Goal: Task Accomplishment & Management: Manage account settings

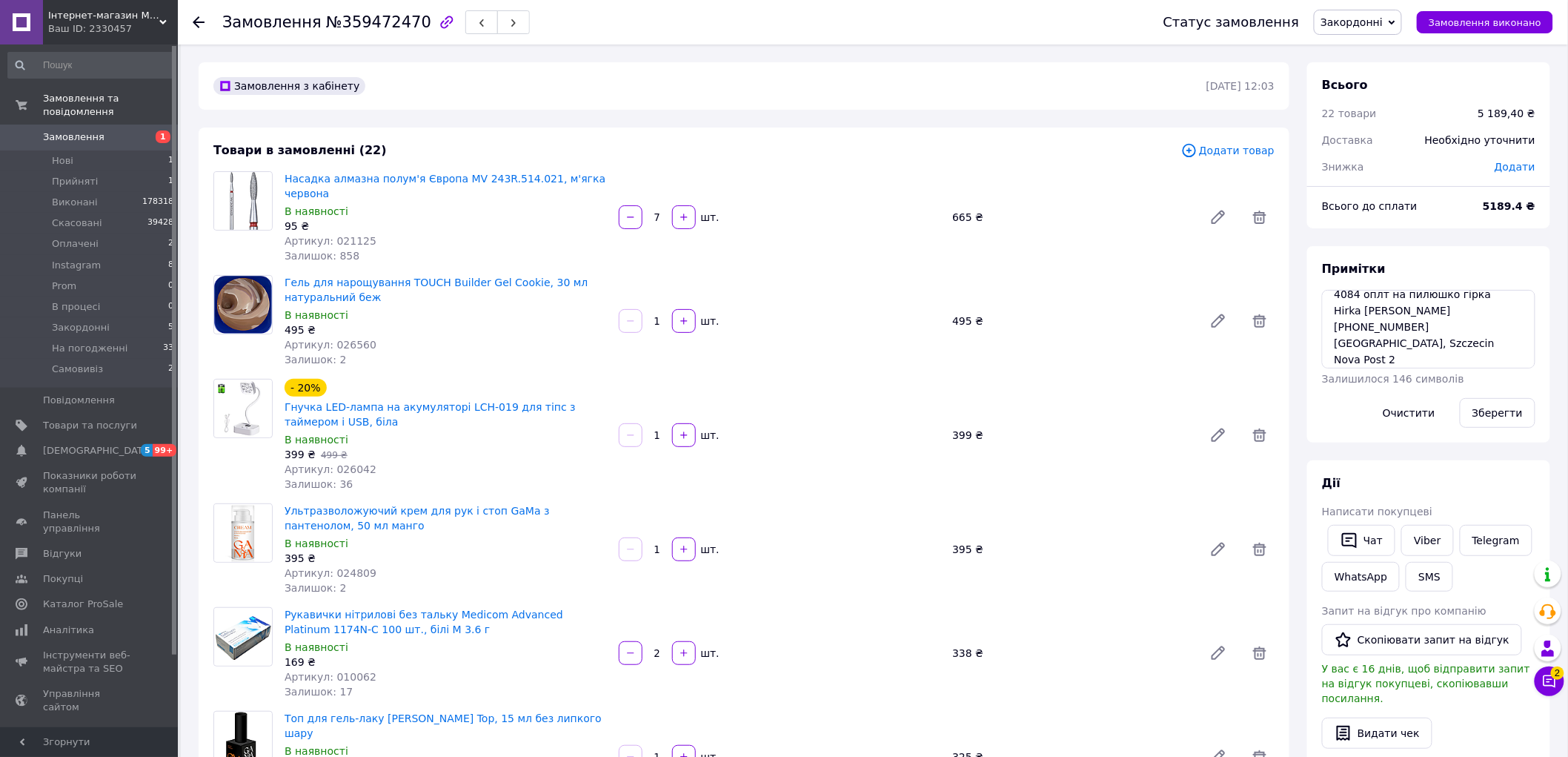
scroll to position [81, 0]
click at [1433, 351] on textarea "не відміняти hirka.nails 4084 оплт на пилюшко гірка Hirka Maria +48 572 451 399…" at bounding box center [1429, 329] width 213 height 79
type textarea "не відміняти hirka.nails 4084 оплт на пилюшко гірка Hirka [PERSON_NAME] [PHONE_…"
click at [1498, 416] on button "Зберегти" at bounding box center [1498, 412] width 75 height 30
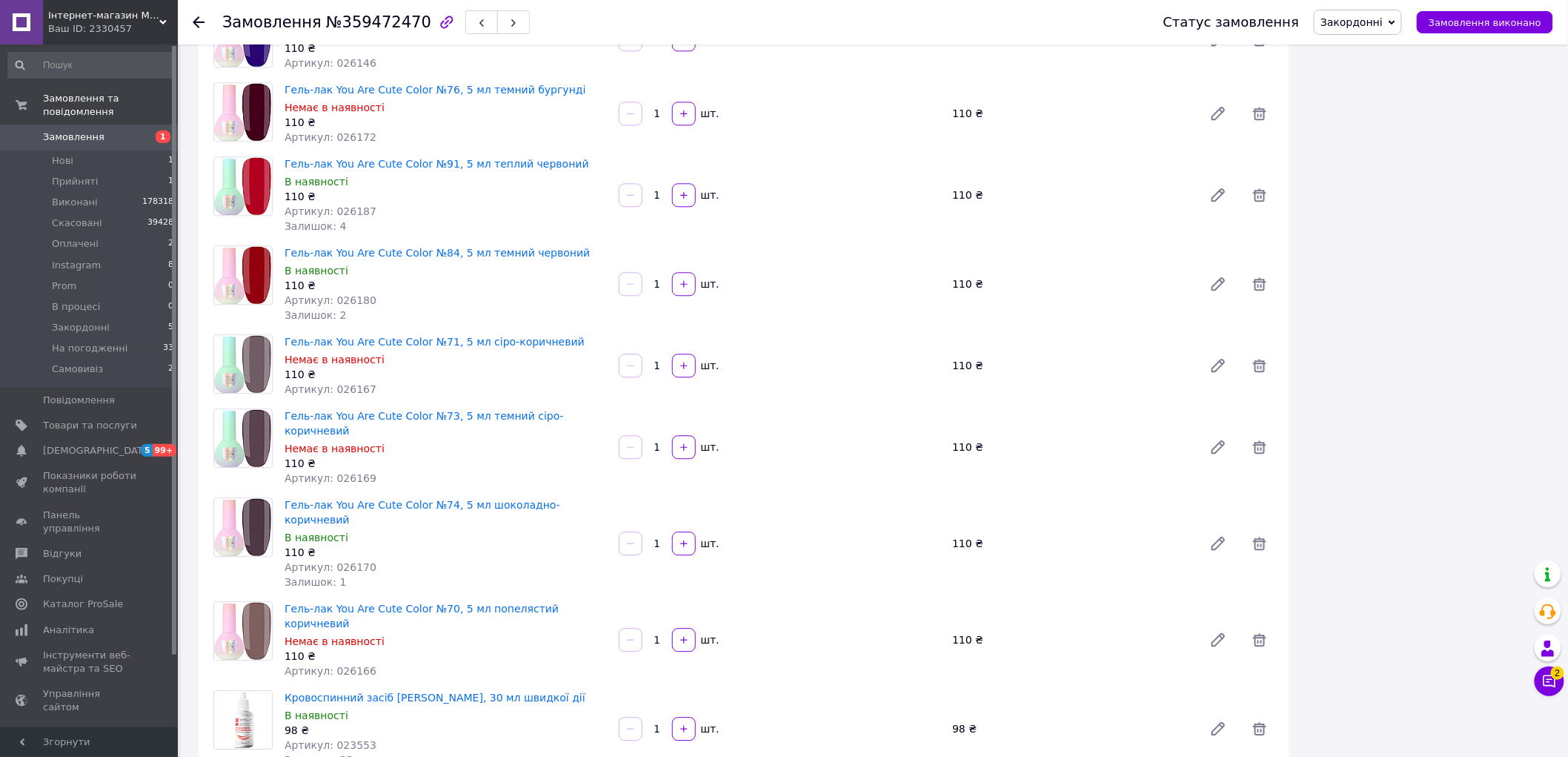
scroll to position [824, 0]
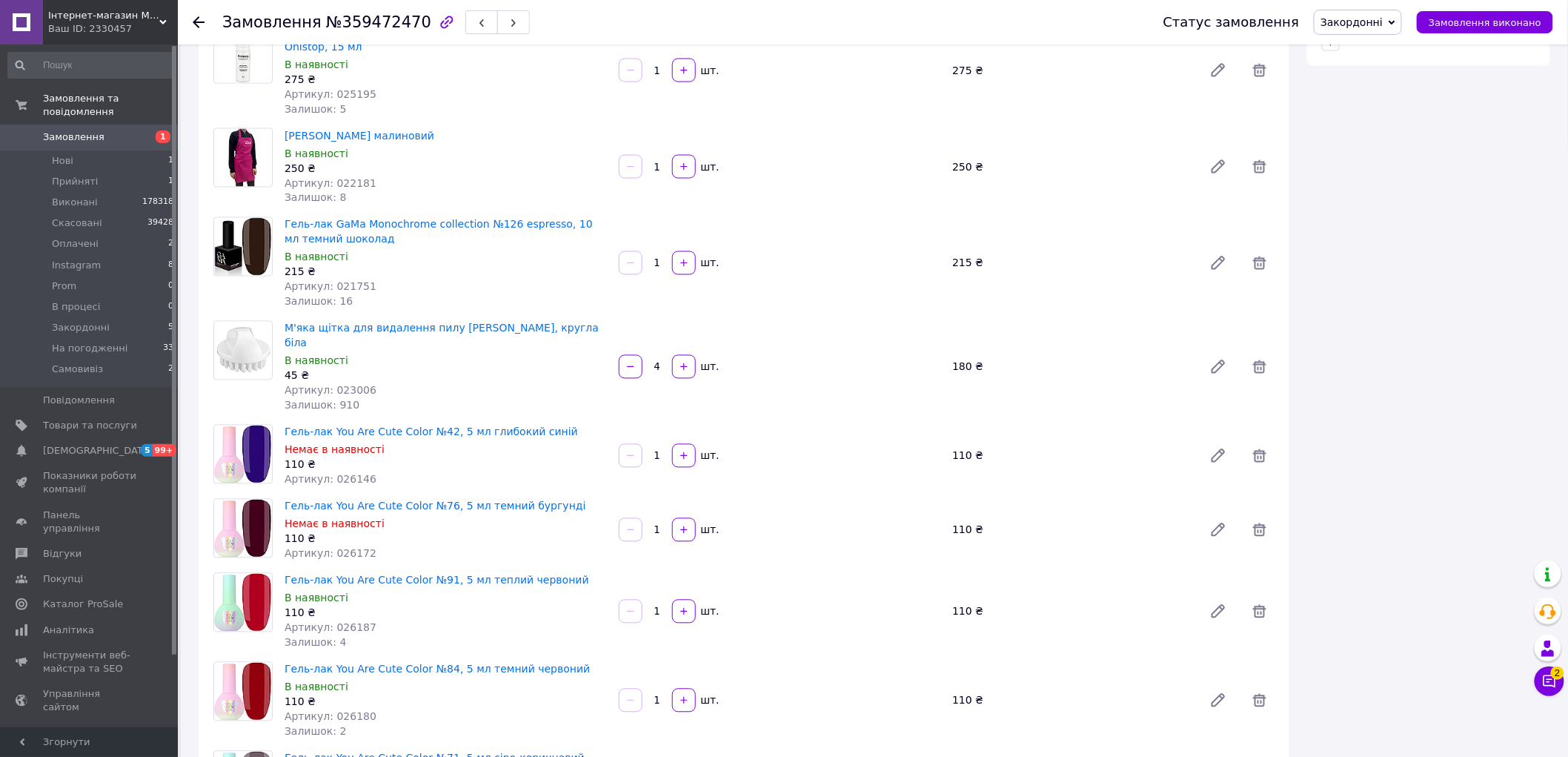
scroll to position [906, 0]
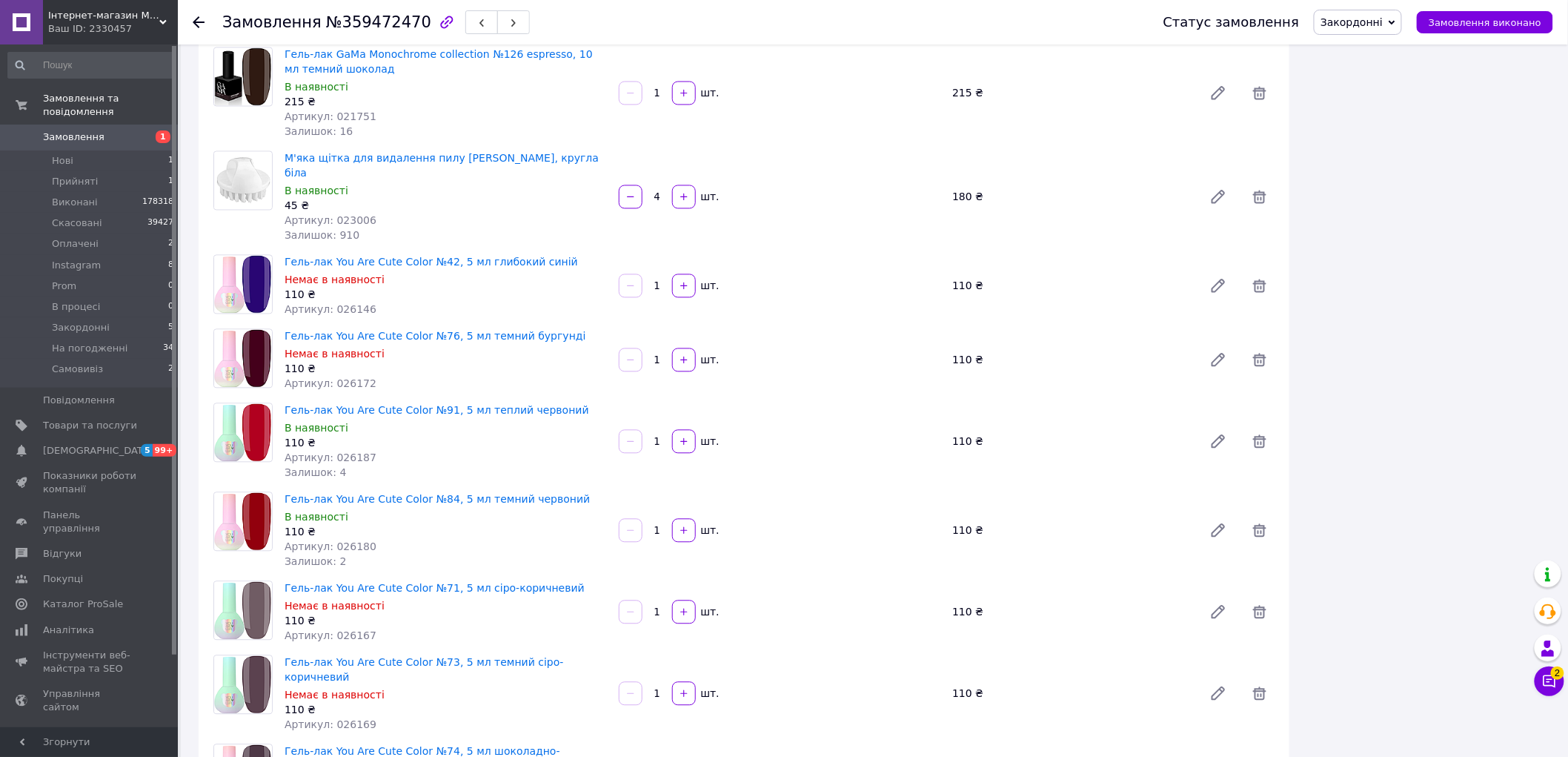
scroll to position [658, 0]
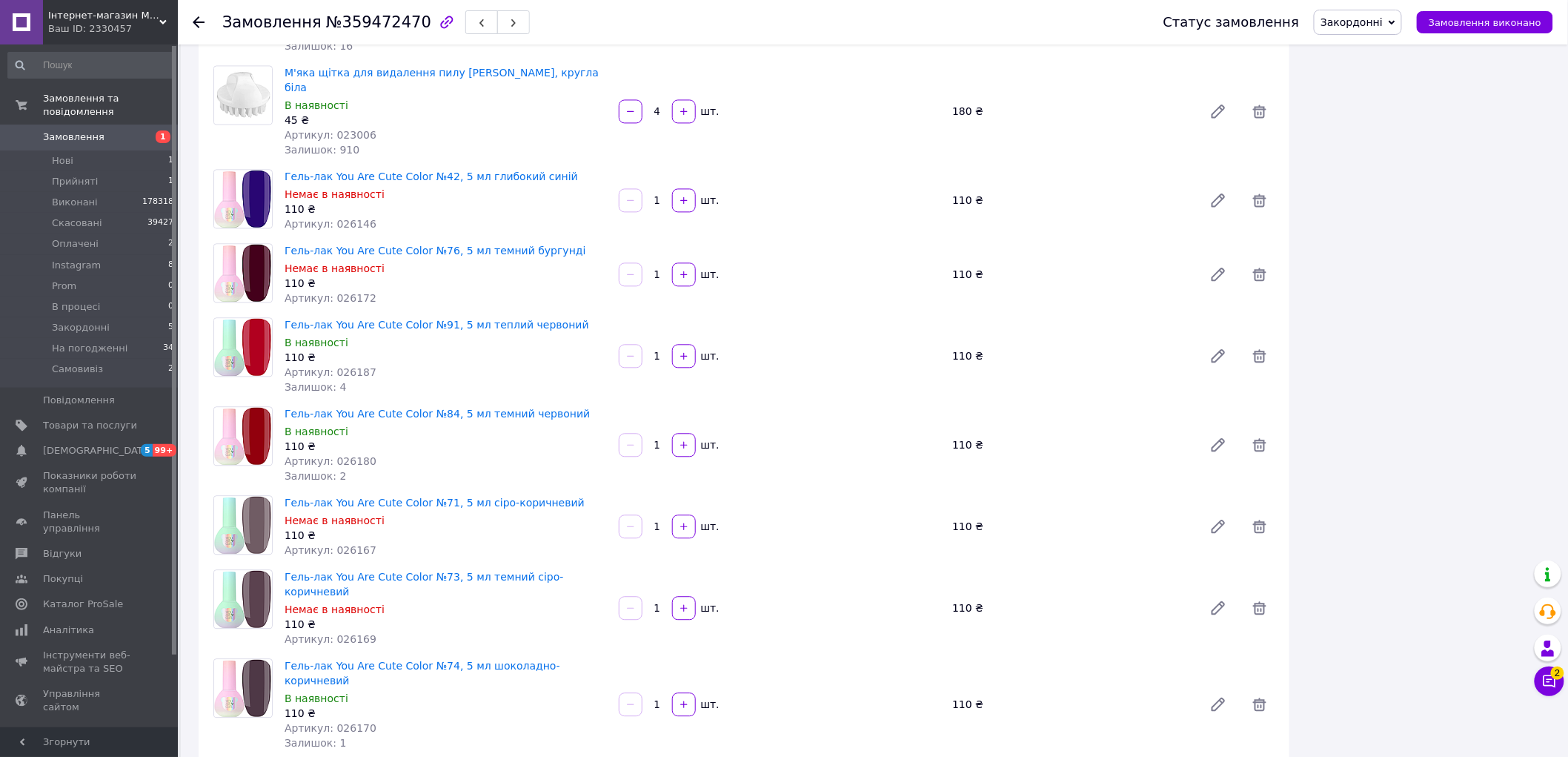
scroll to position [1483, 0]
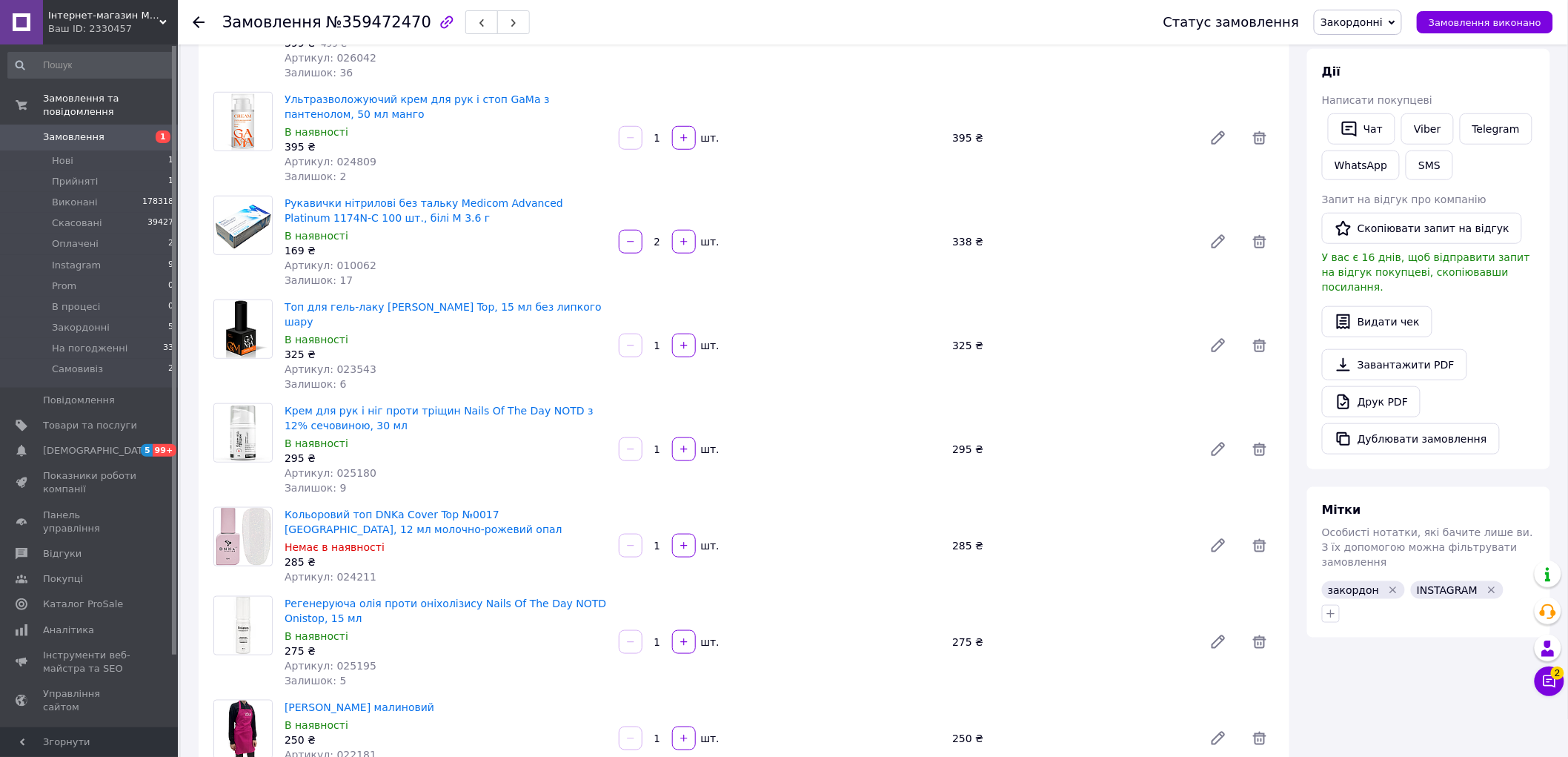
scroll to position [824, 0]
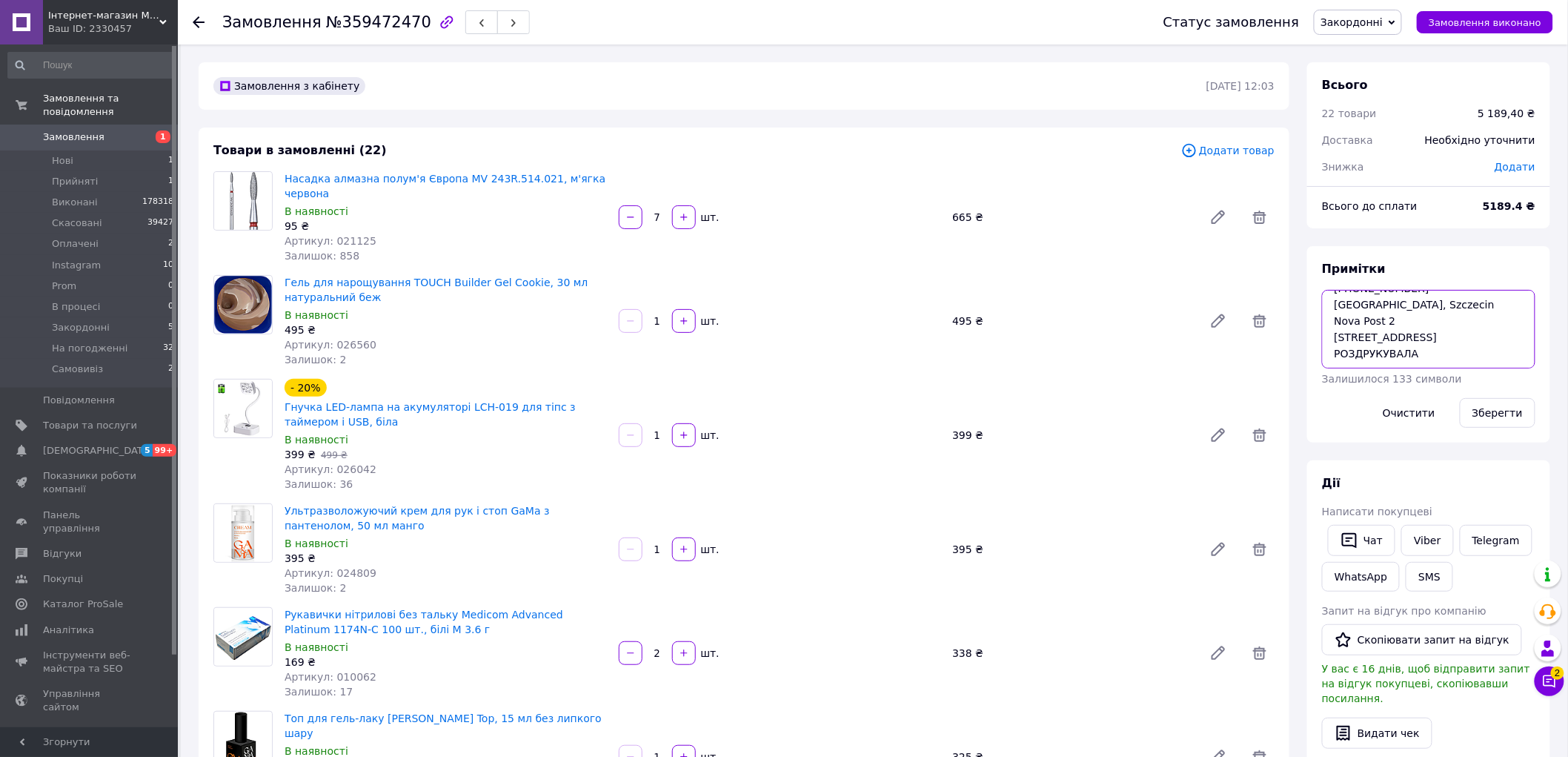
scroll to position [98, 0]
drag, startPoint x: 1440, startPoint y: 359, endPoint x: 1299, endPoint y: 363, distance: 141.1
type textarea "не відміняти hirka.nails 4084 оплт на пилюшко гірка Hirka [PERSON_NAME] [PHONE_…"
click at [1525, 409] on button "Зберегти" at bounding box center [1498, 412] width 75 height 30
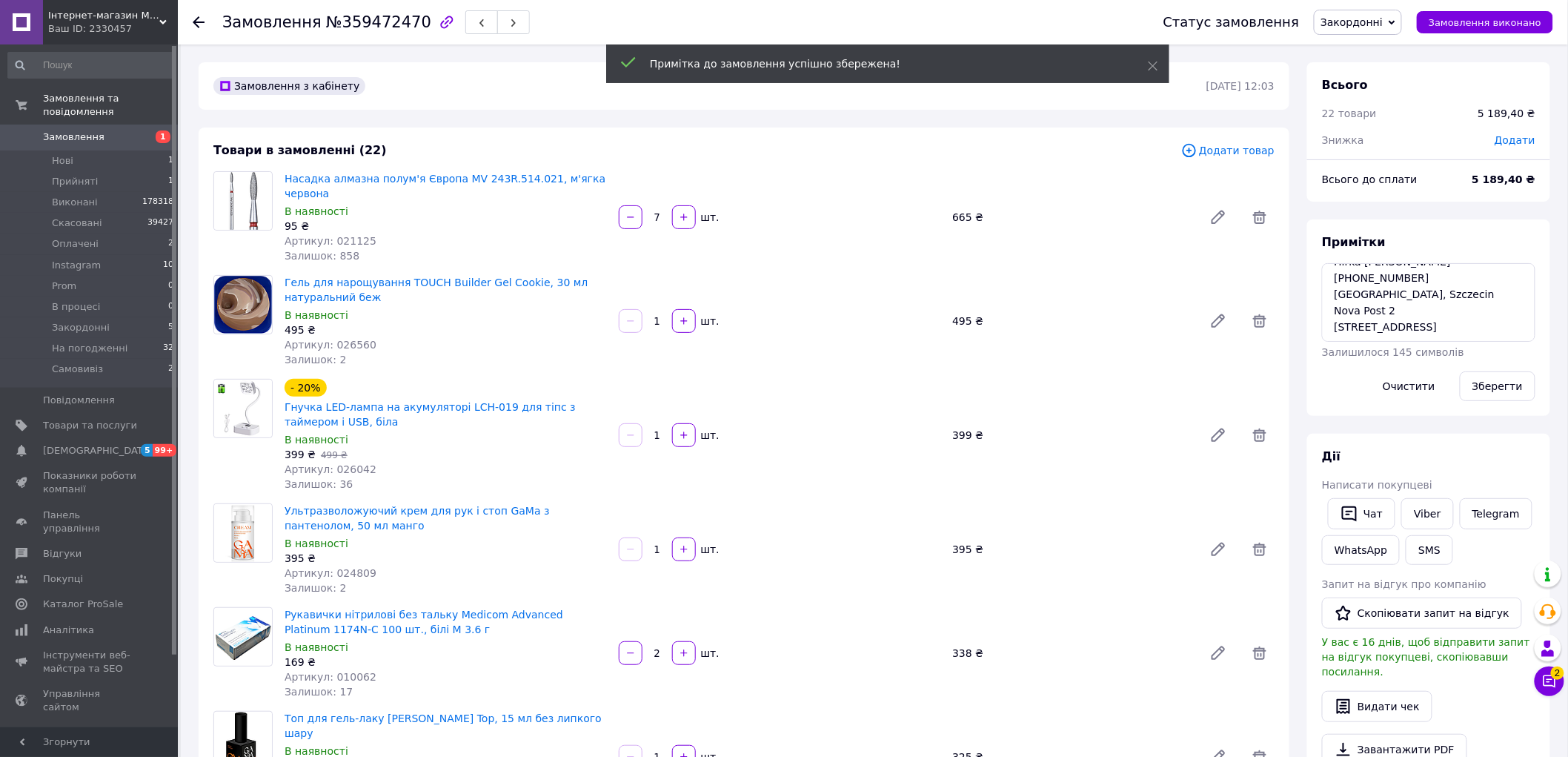
scroll to position [1043, 0]
click at [69, 130] on span "Замовлення" at bounding box center [74, 137] width 62 height 14
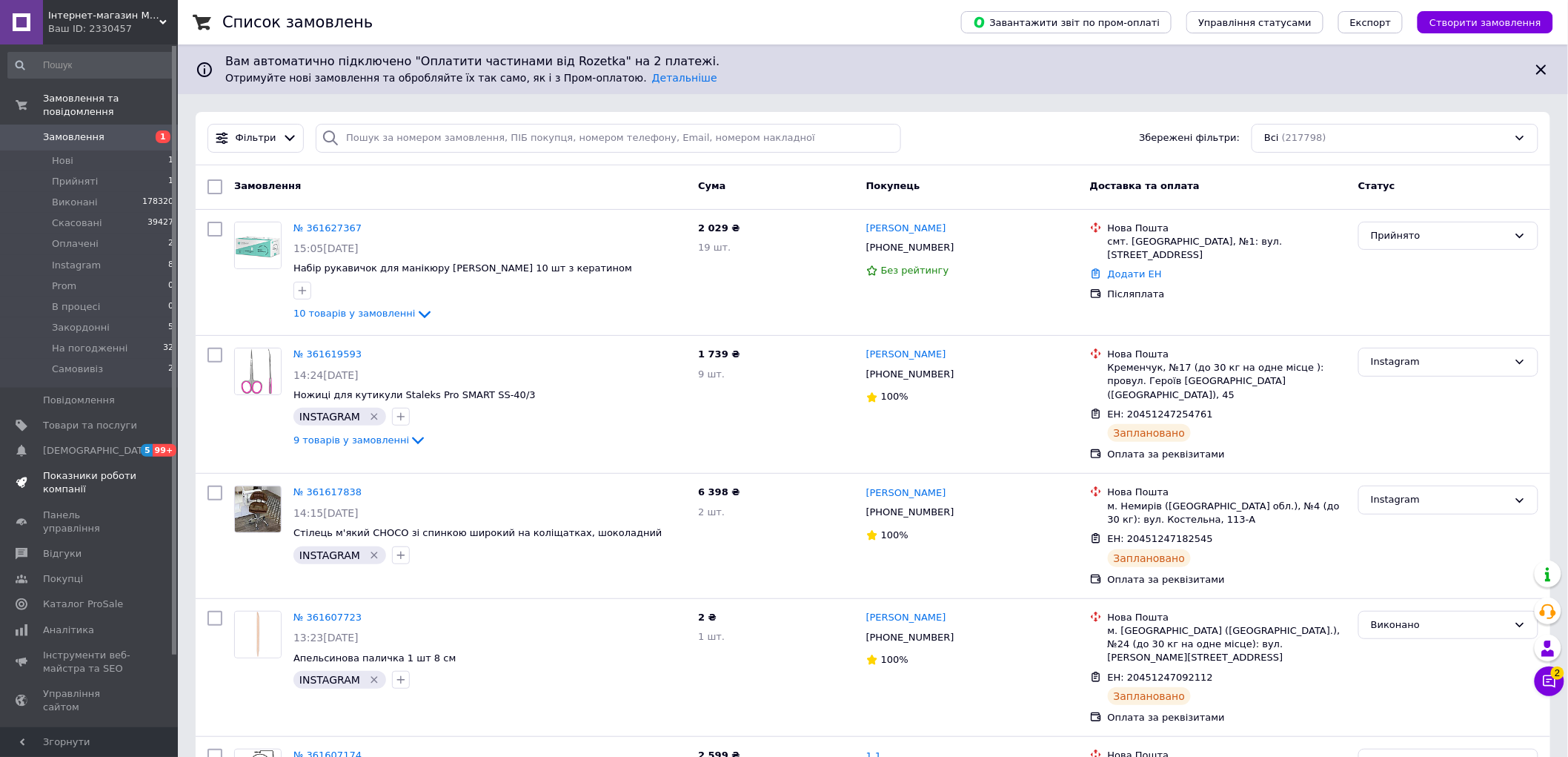
click at [80, 419] on link "Товари та послуги" at bounding box center [91, 426] width 182 height 25
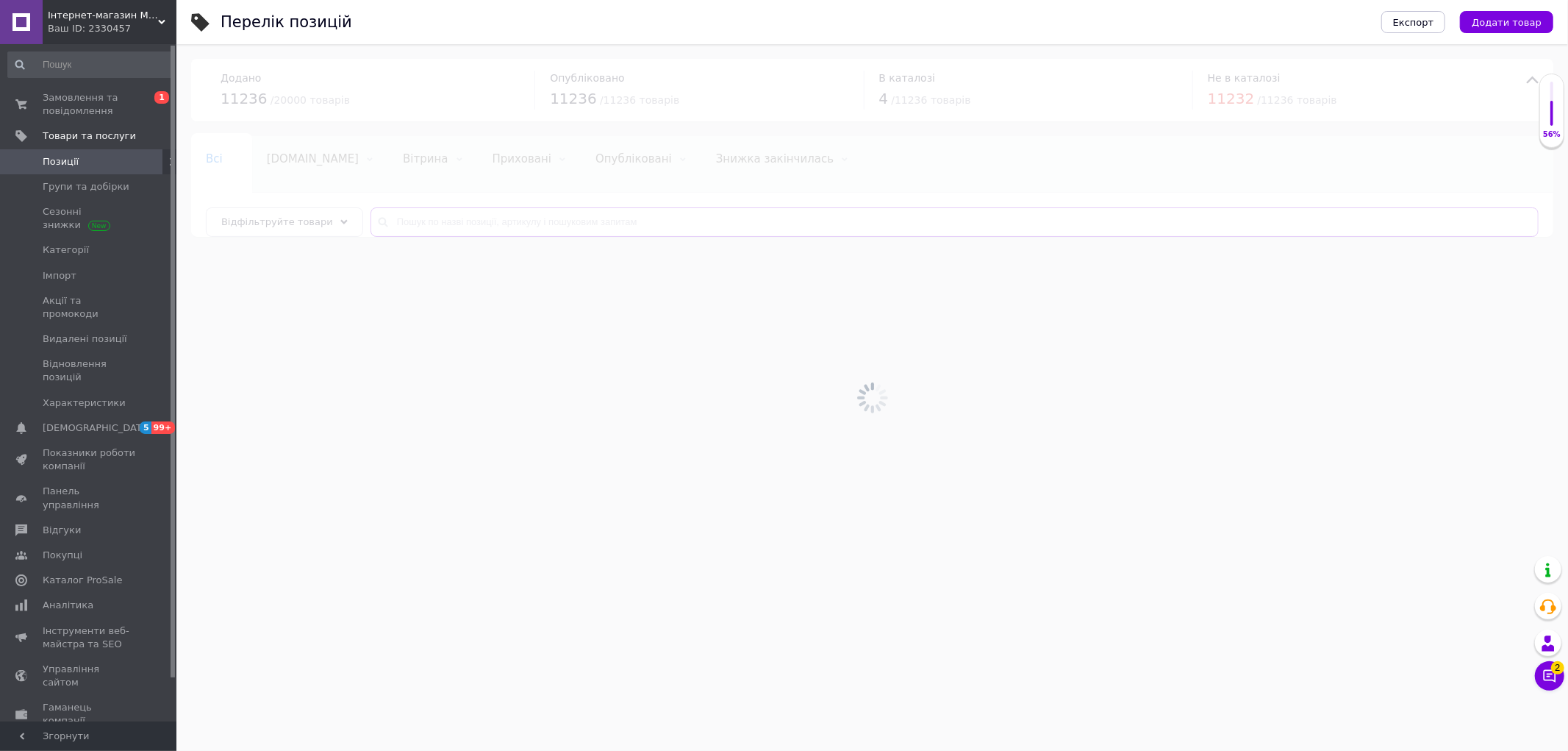
click at [450, 235] on input "text" at bounding box center [954, 222] width 1168 height 29
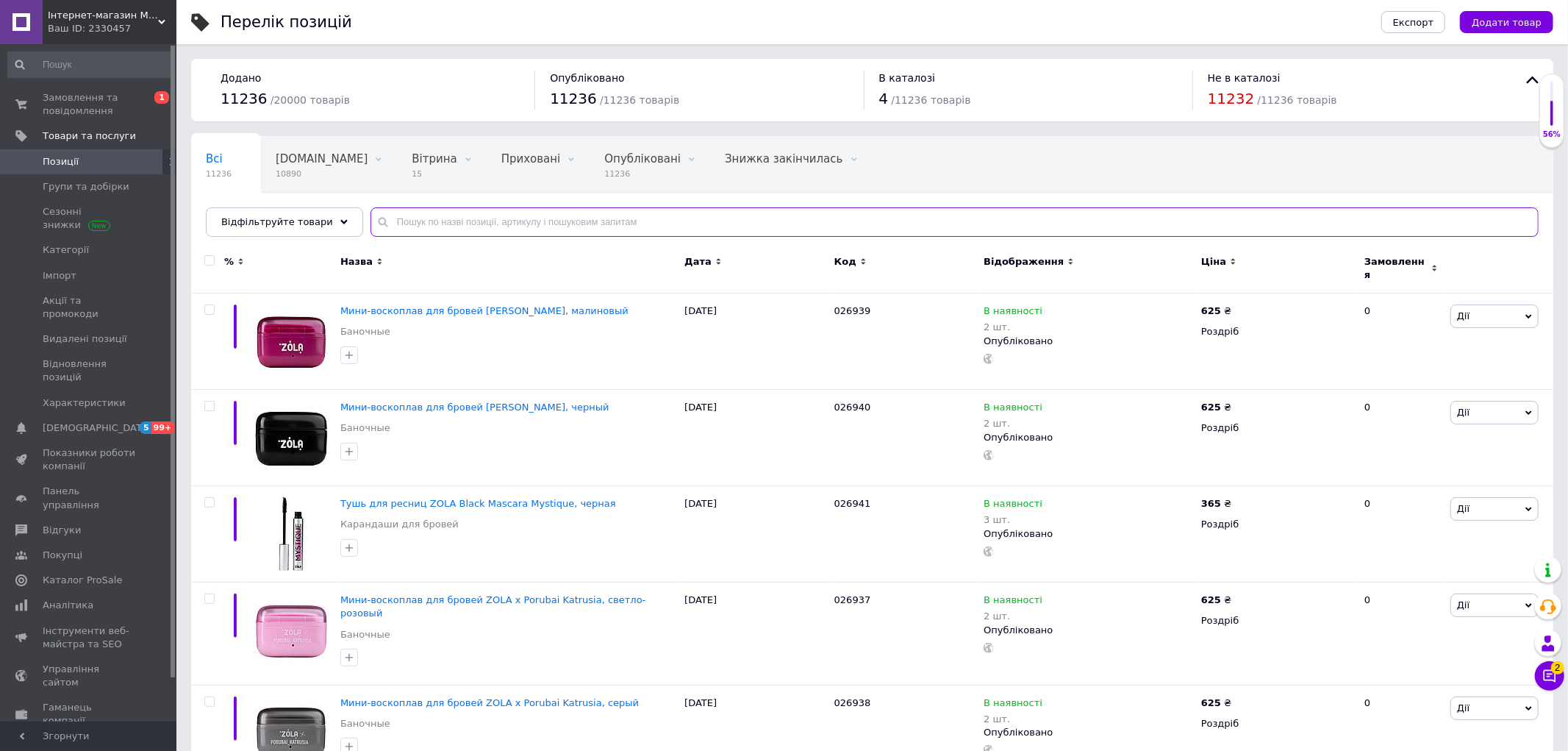
click at [451, 222] on input "text" at bounding box center [954, 222] width 1168 height 29
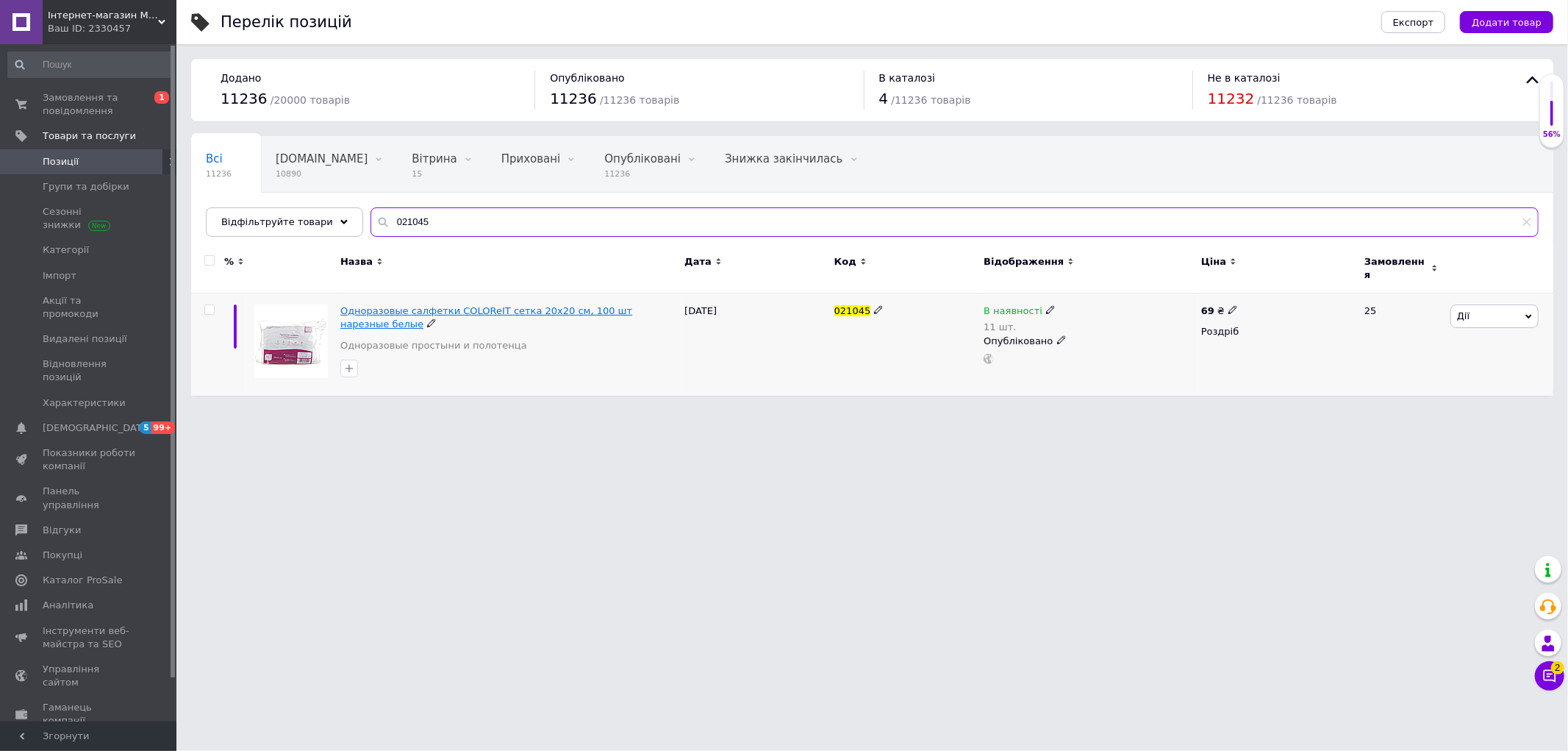
type input "021045"
click at [556, 305] on span "Одноразовые салфетки COLOReIT сетка 20х20 см, 100 шт нарезные белые" at bounding box center [486, 317] width 292 height 24
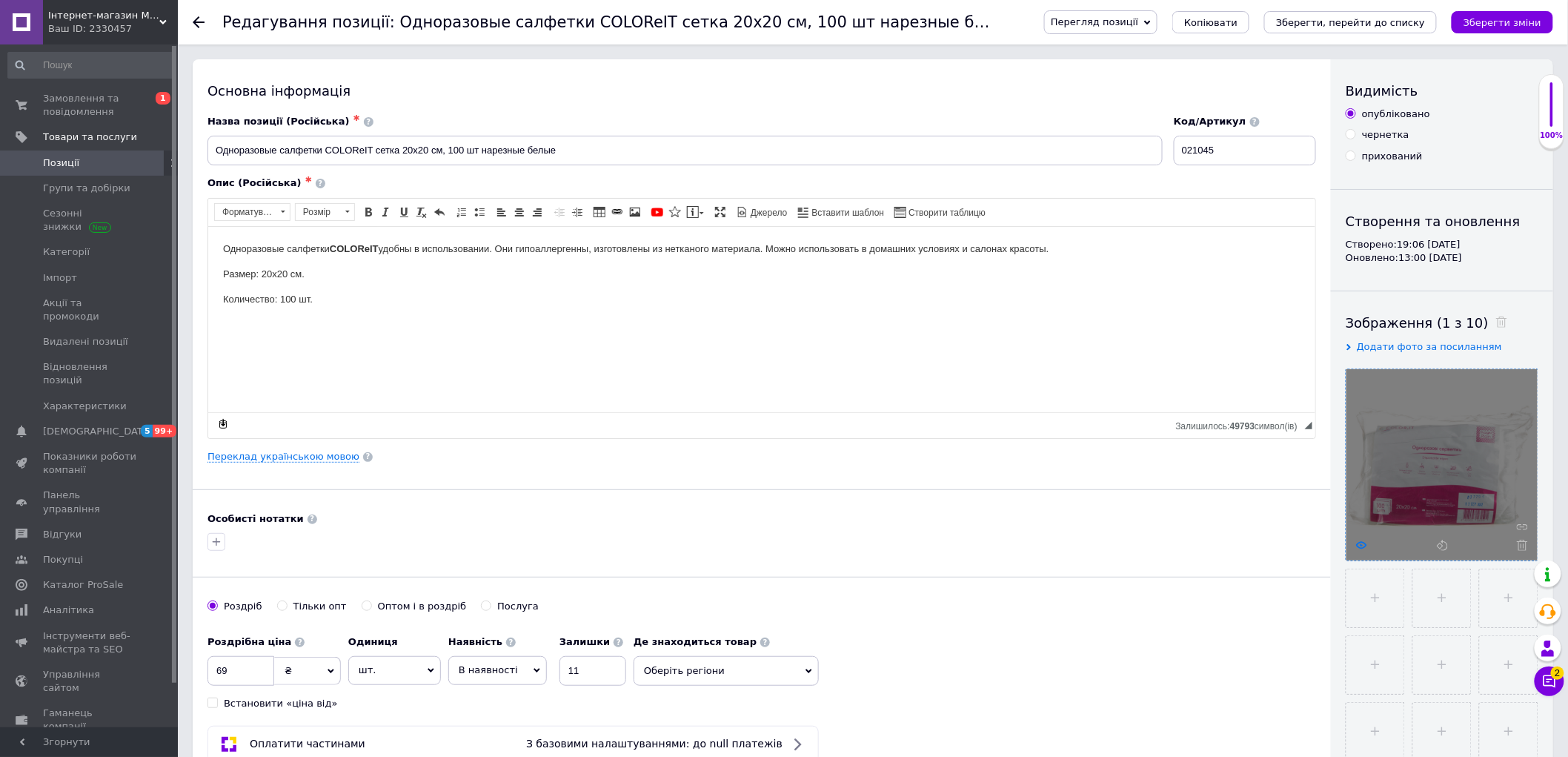
click at [1360, 544] on icon at bounding box center [1361, 544] width 11 height 11
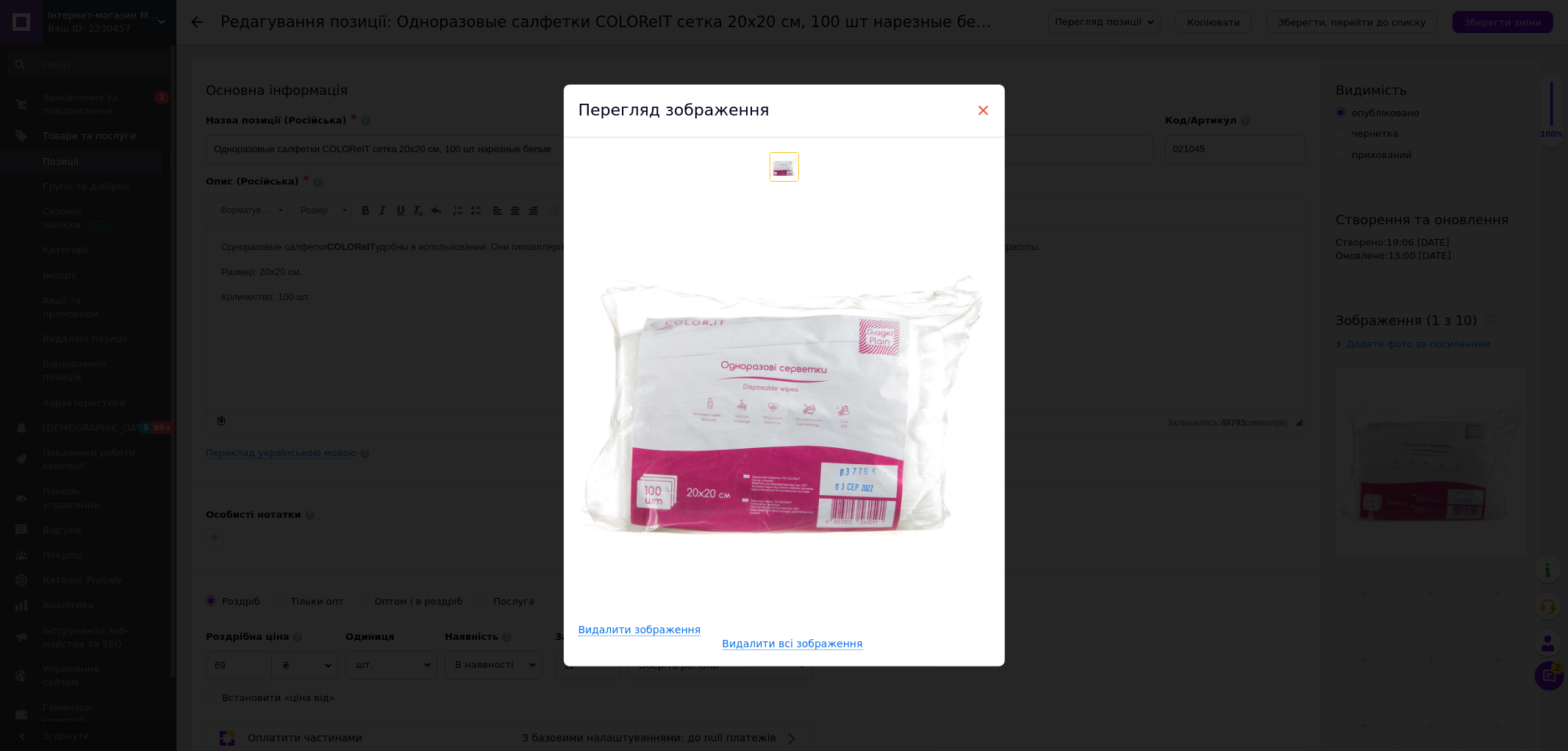
click at [988, 111] on span "×" at bounding box center [983, 110] width 13 height 25
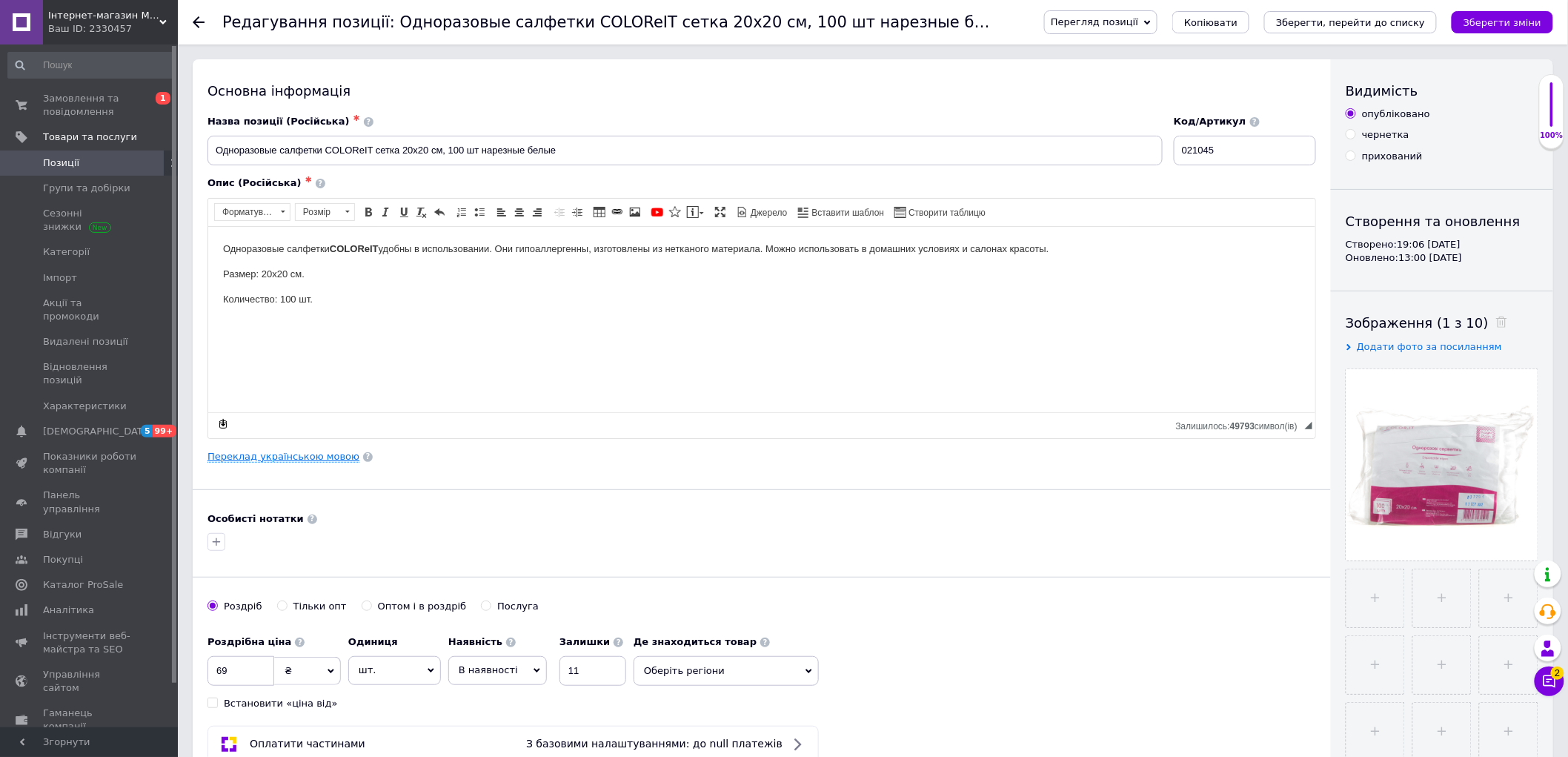
click at [283, 458] on link "Переклад українською мовою" at bounding box center [283, 456] width 152 height 12
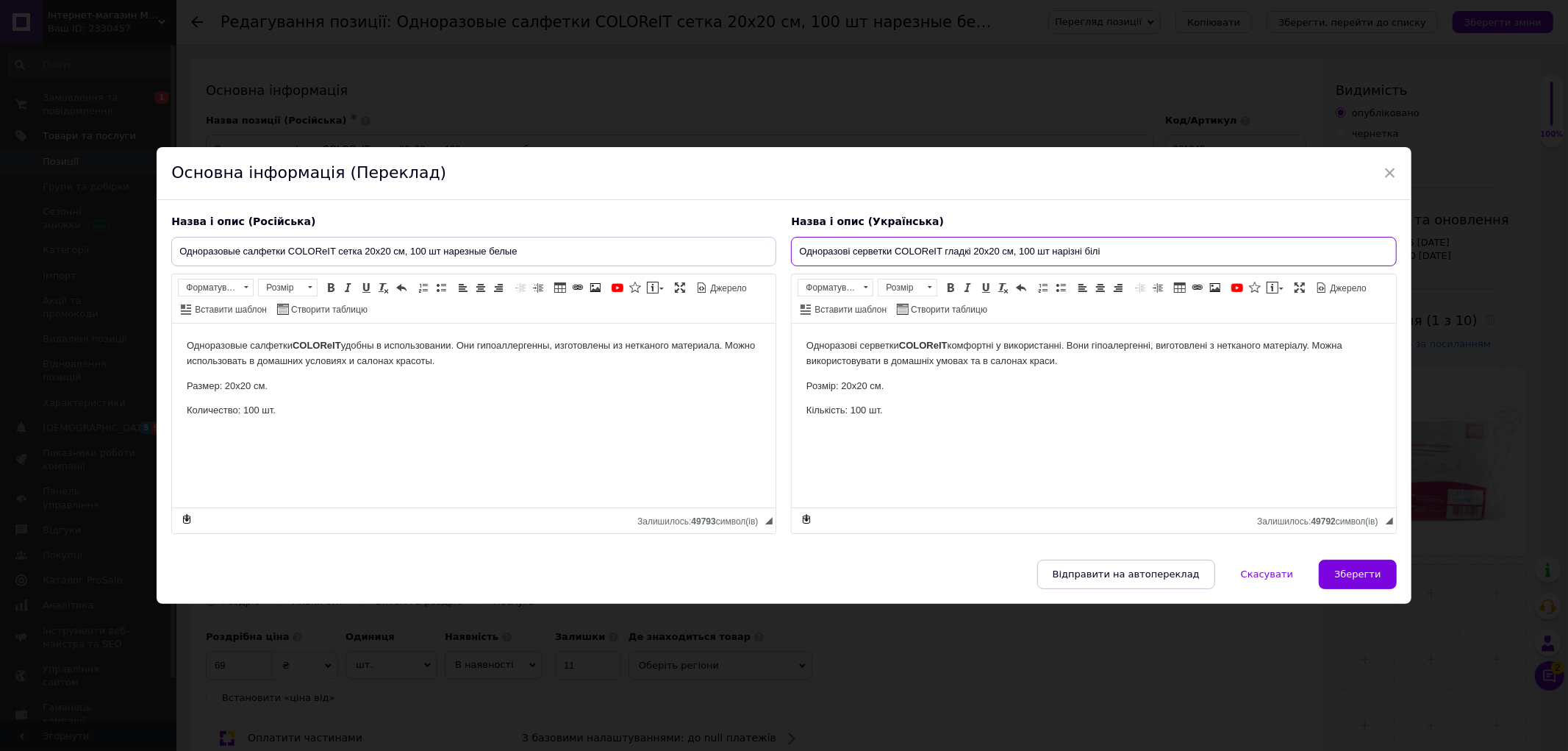
drag, startPoint x: 971, startPoint y: 249, endPoint x: 944, endPoint y: 251, distance: 27.1
click at [944, 251] on input "Одноразові серветки COLOReIT гладкі 20х20 см, 100 шт нарізні білі" at bounding box center [1093, 251] width 605 height 29
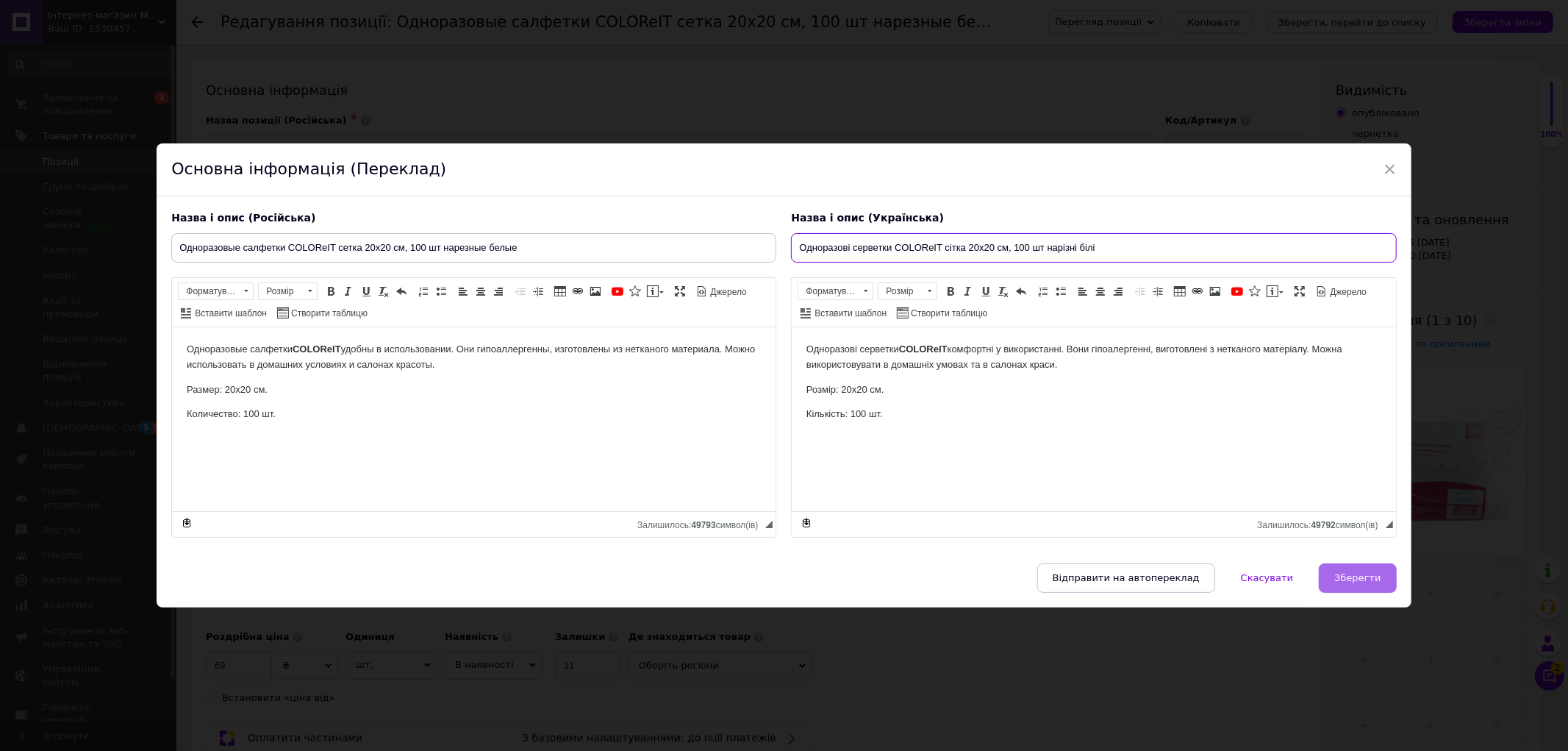
type input "Одноразові серветки COLOReIT сітка 20х20 см, 100 шт нарізні білі"
click at [1353, 586] on button "Зберегти" at bounding box center [1357, 578] width 77 height 29
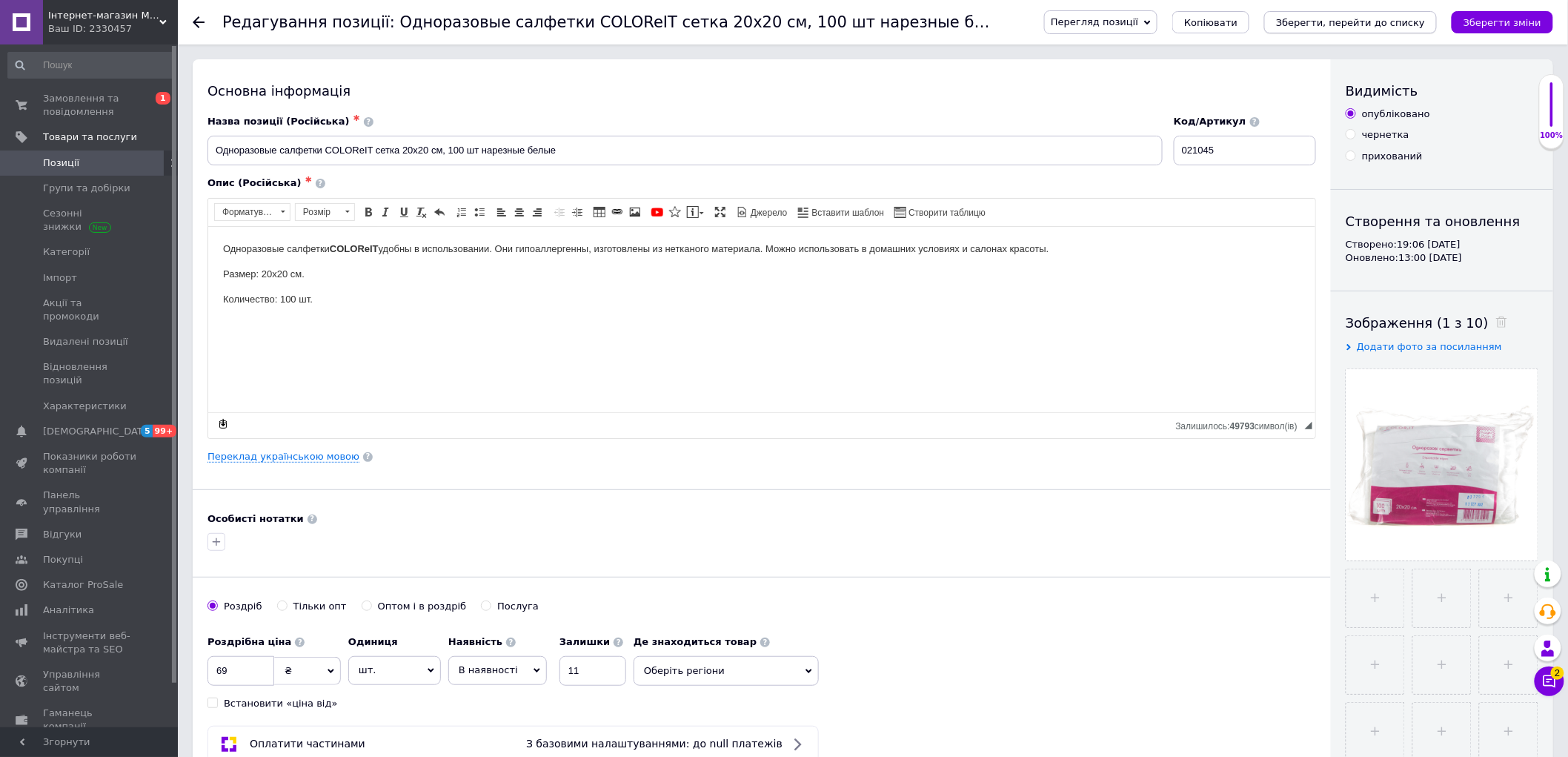
click at [1372, 27] on icon "Зберегти, перейти до списку" at bounding box center [1350, 22] width 149 height 11
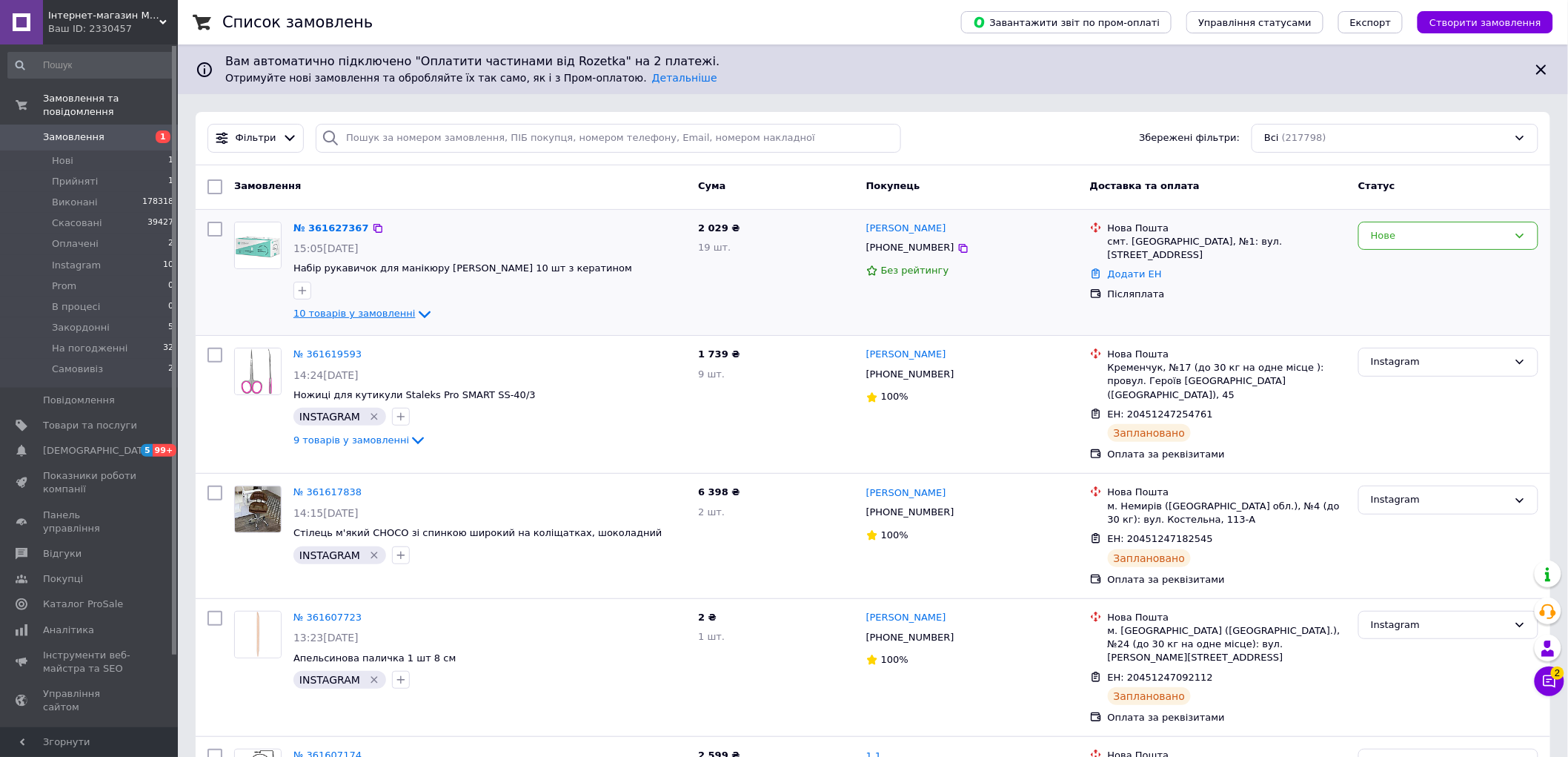
click at [329, 316] on span "10 товарів у замовленні" at bounding box center [355, 313] width 122 height 11
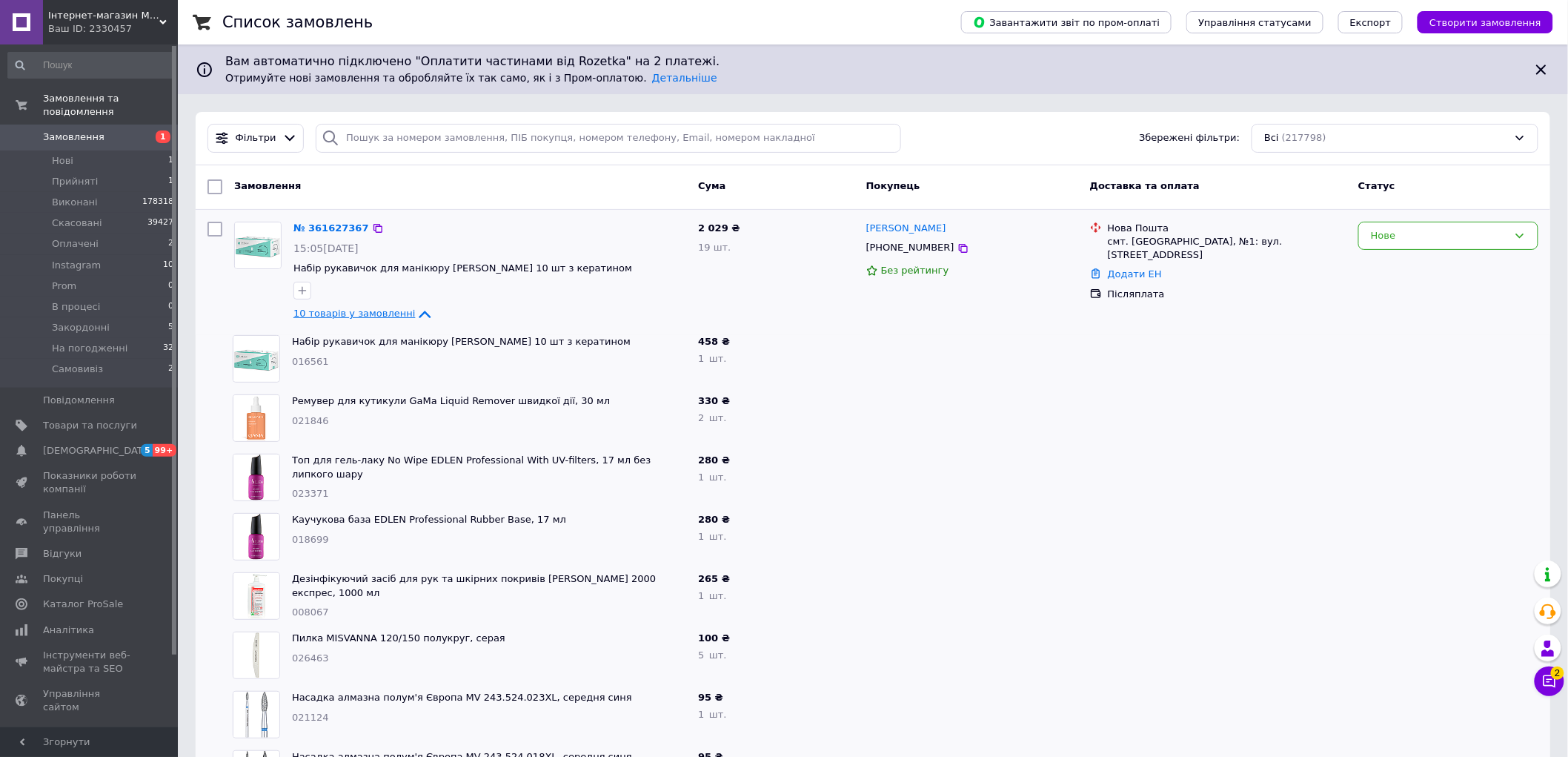
click at [329, 316] on span "10 товарів у замовленні" at bounding box center [355, 313] width 122 height 11
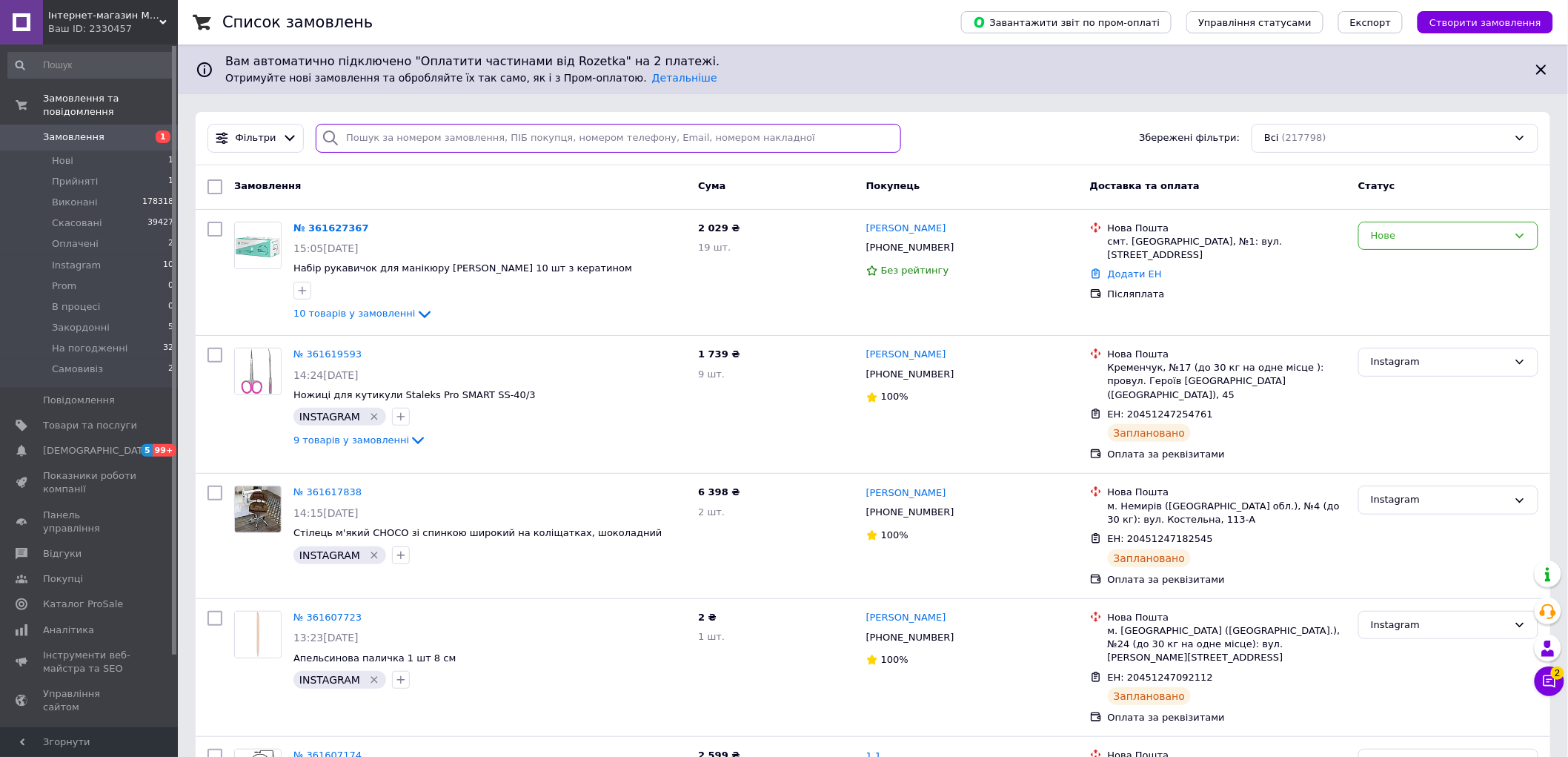
click at [376, 139] on input "search" at bounding box center [608, 138] width 585 height 29
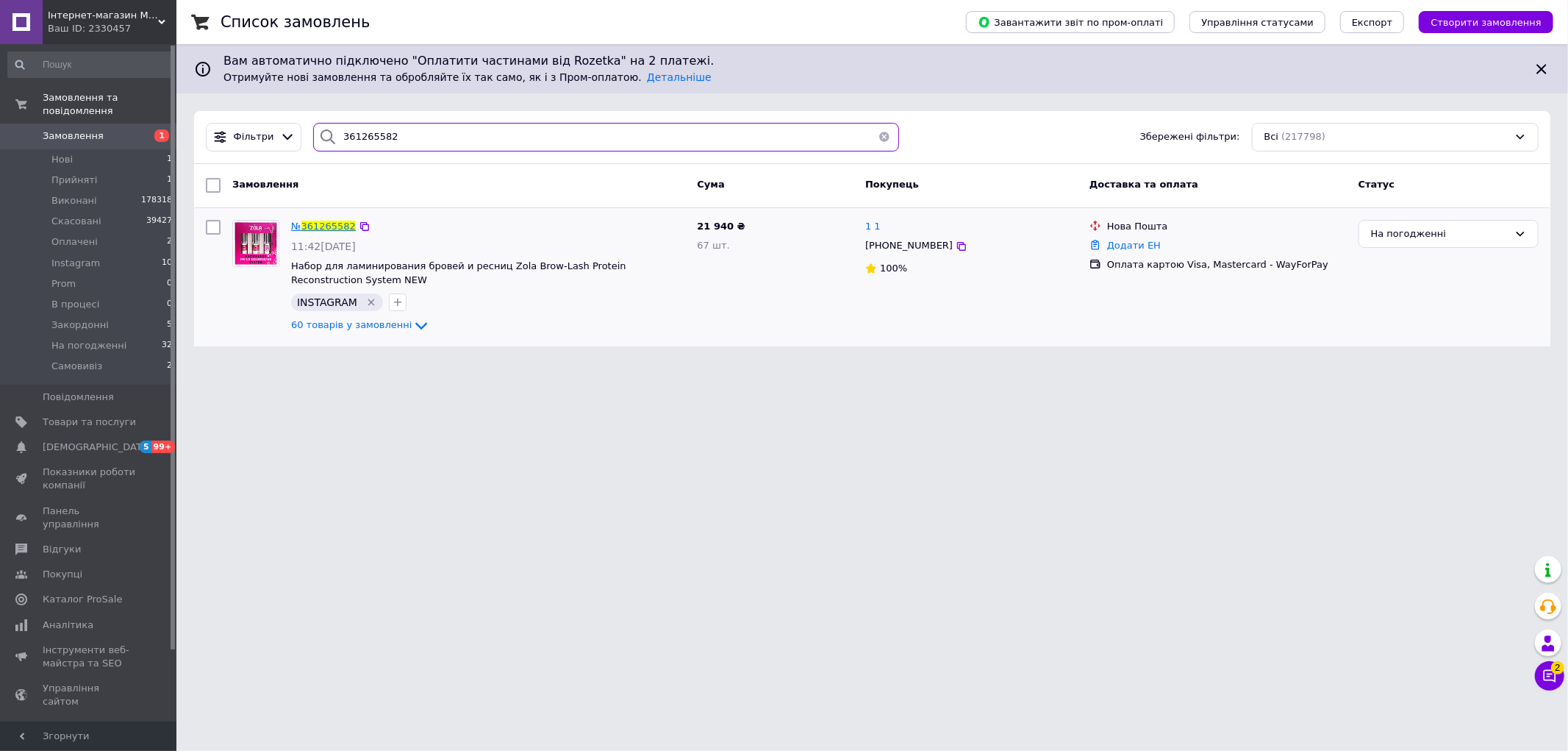
type input "361265582"
click at [333, 226] on span "361265582" at bounding box center [328, 226] width 55 height 11
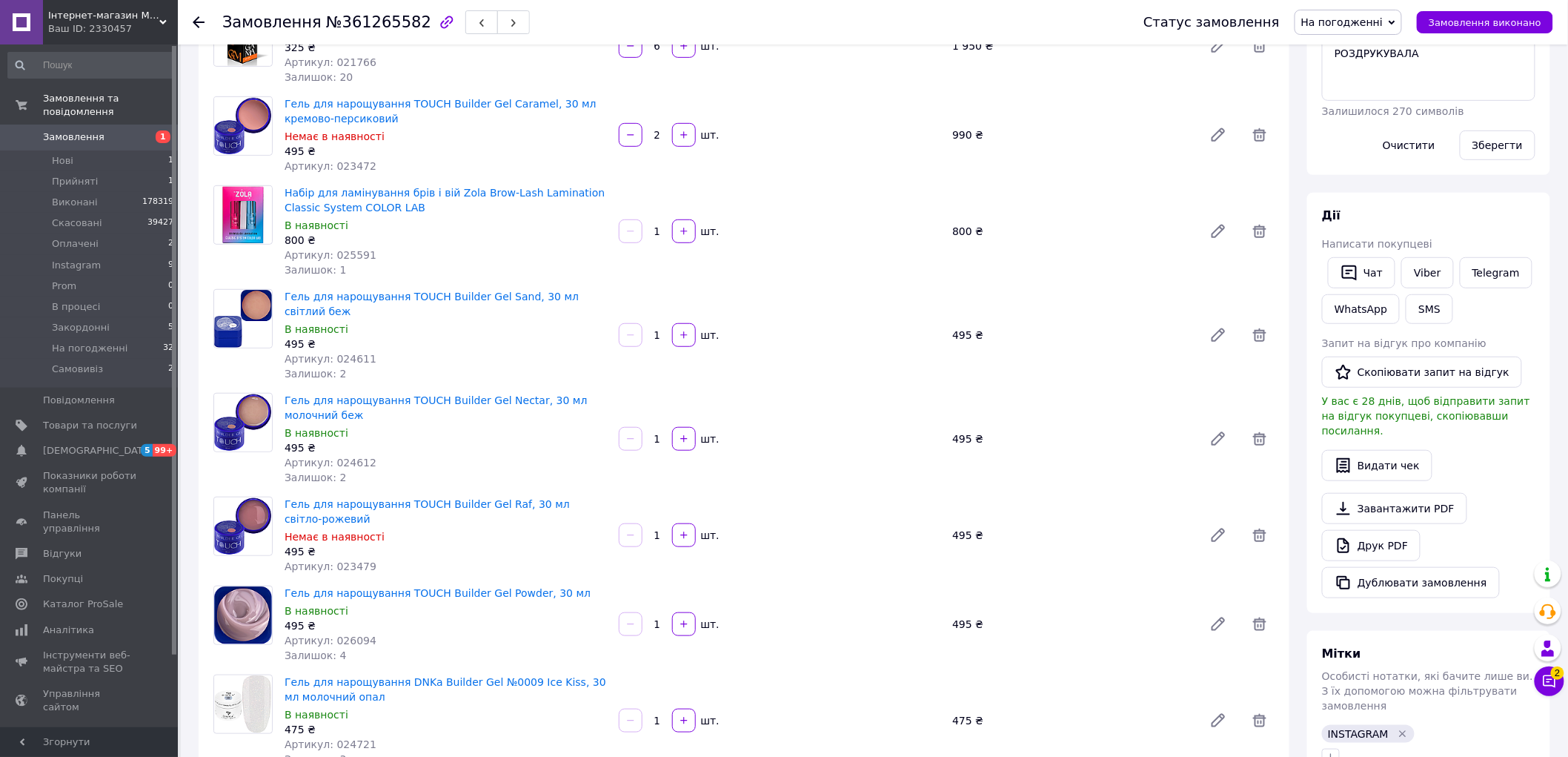
scroll to position [329, 0]
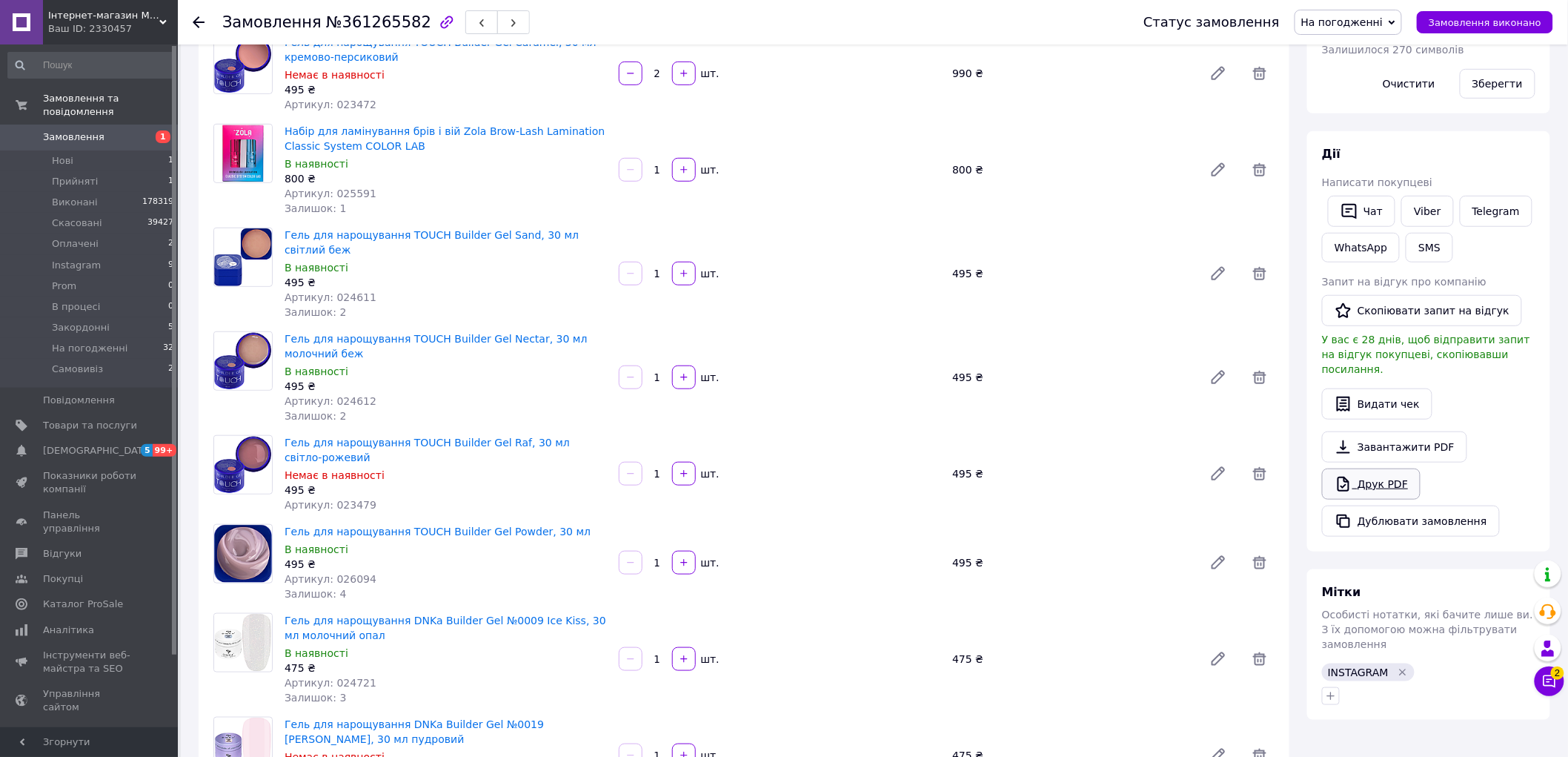
click at [1366, 471] on link "Друк PDF" at bounding box center [1372, 483] width 98 height 31
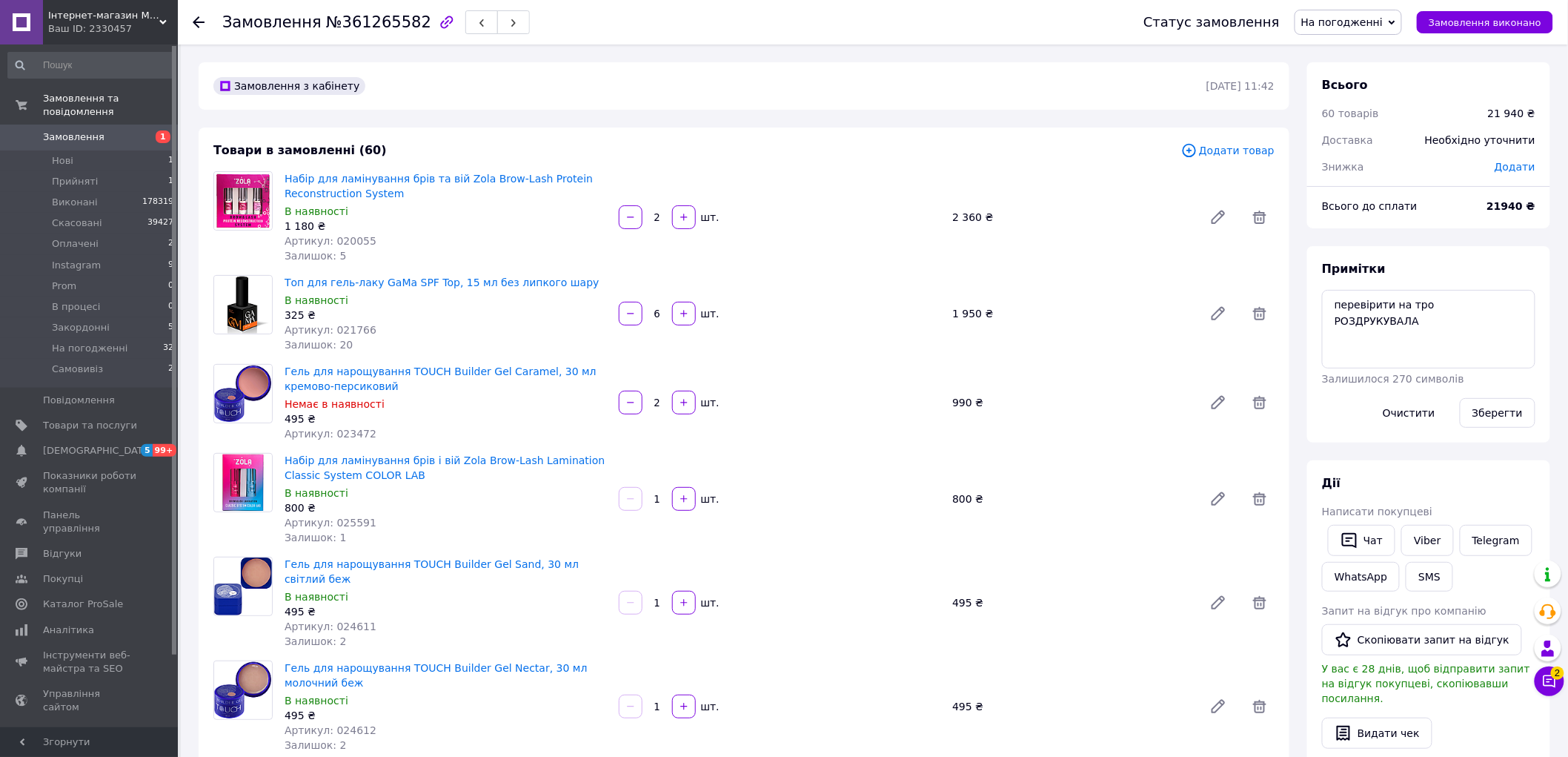
click at [99, 130] on span "Замовлення" at bounding box center [90, 137] width 94 height 14
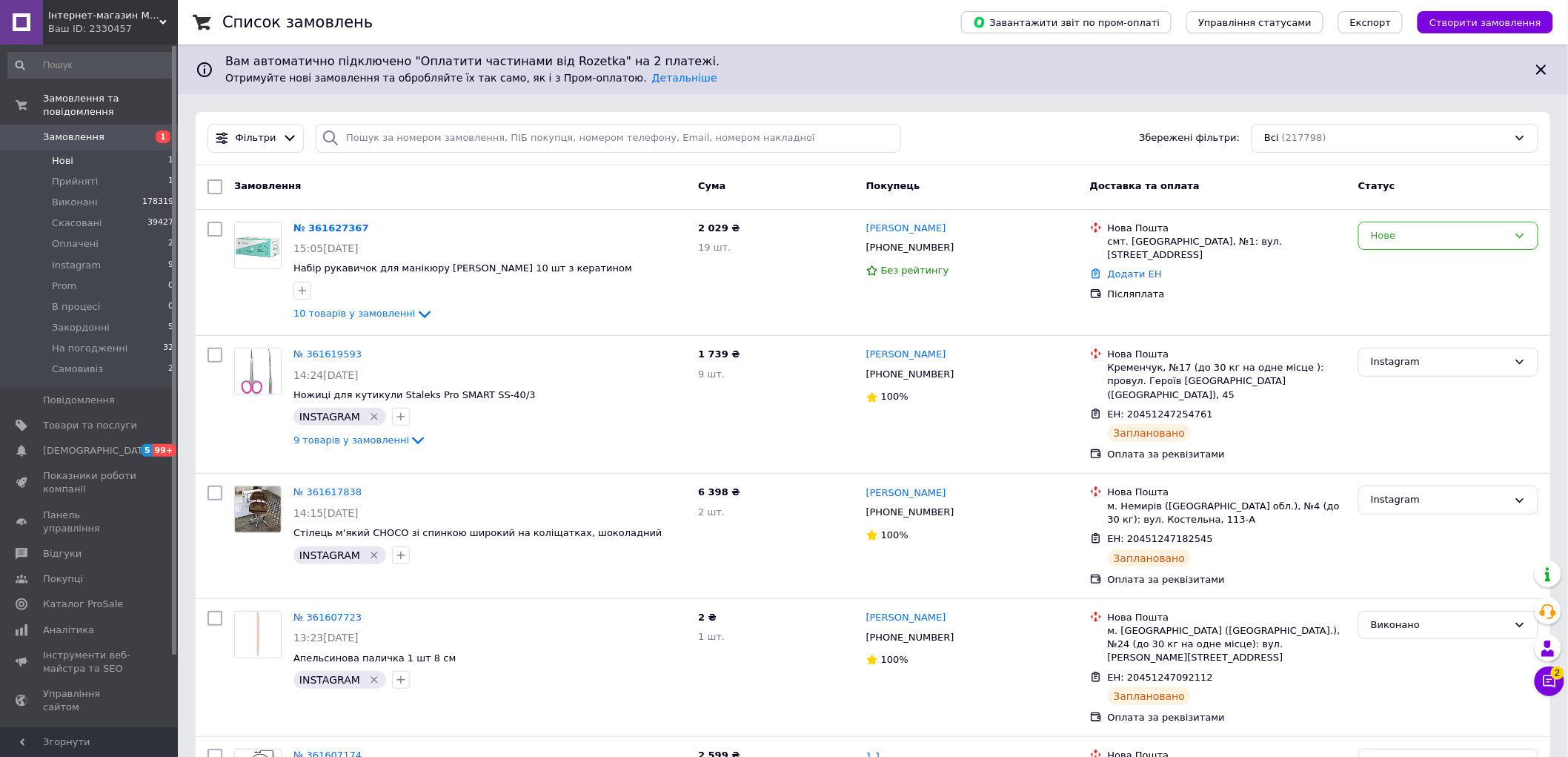
click at [94, 151] on li "Нові 1" at bounding box center [91, 161] width 182 height 21
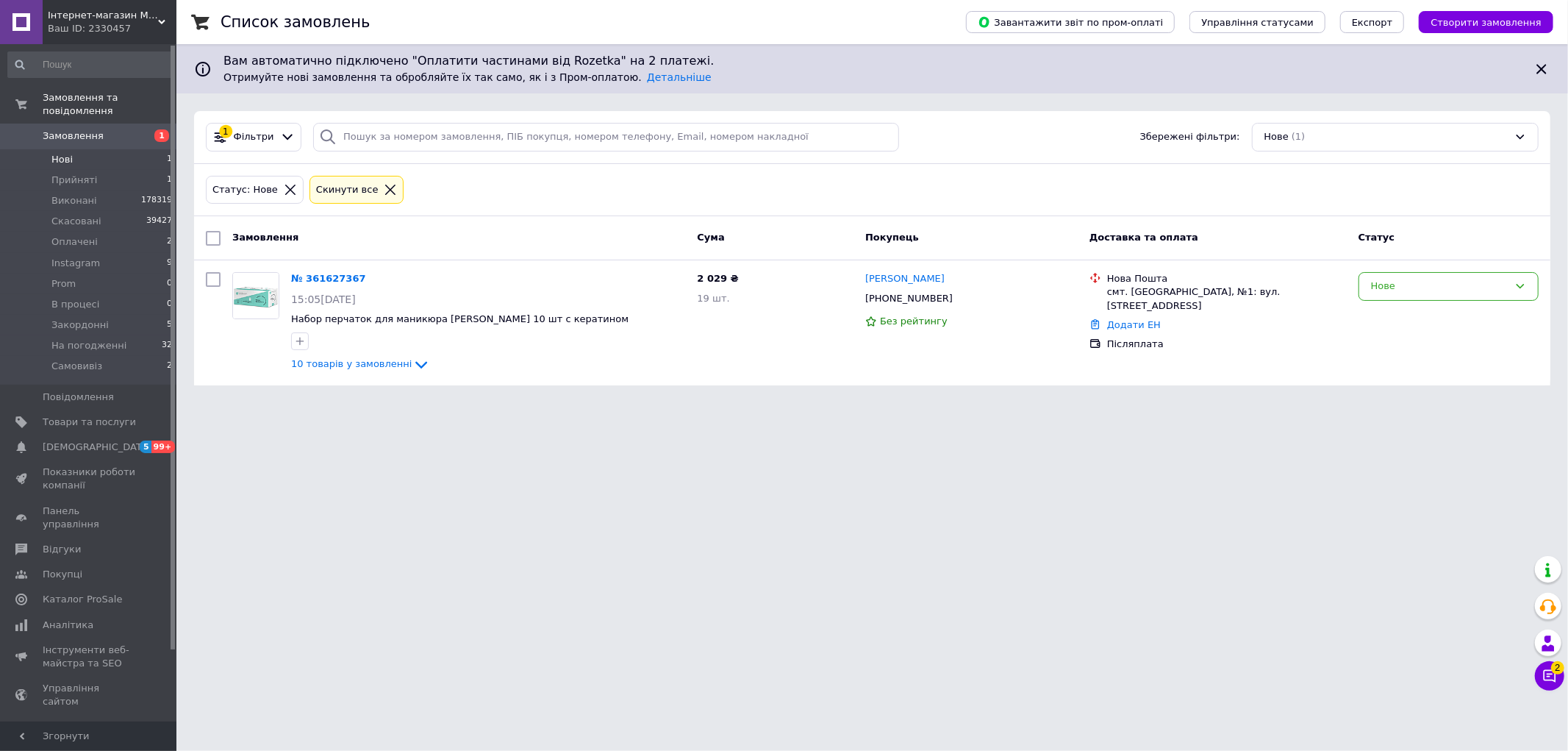
click at [700, 403] on html "Інтернет-магазин MISVANNA Ваш ID: 2330457 Сайт Інтернет-магазин MISVANNA Кабіне…" at bounding box center [784, 202] width 1568 height 403
click at [355, 369] on span "10 товарів у замовленні" at bounding box center [352, 363] width 121 height 11
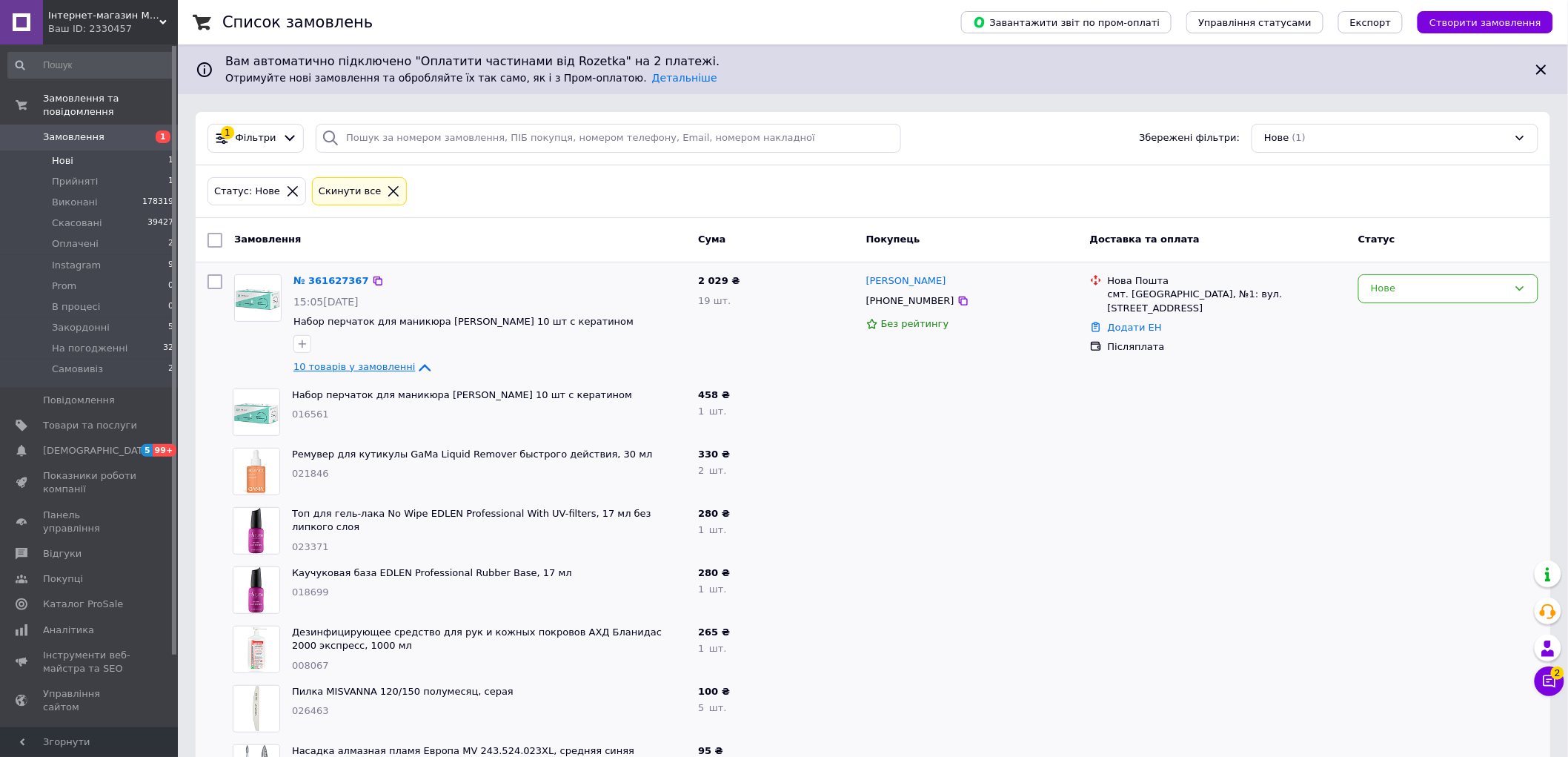
click at [358, 372] on span "10 товарів у замовленні" at bounding box center [355, 366] width 122 height 11
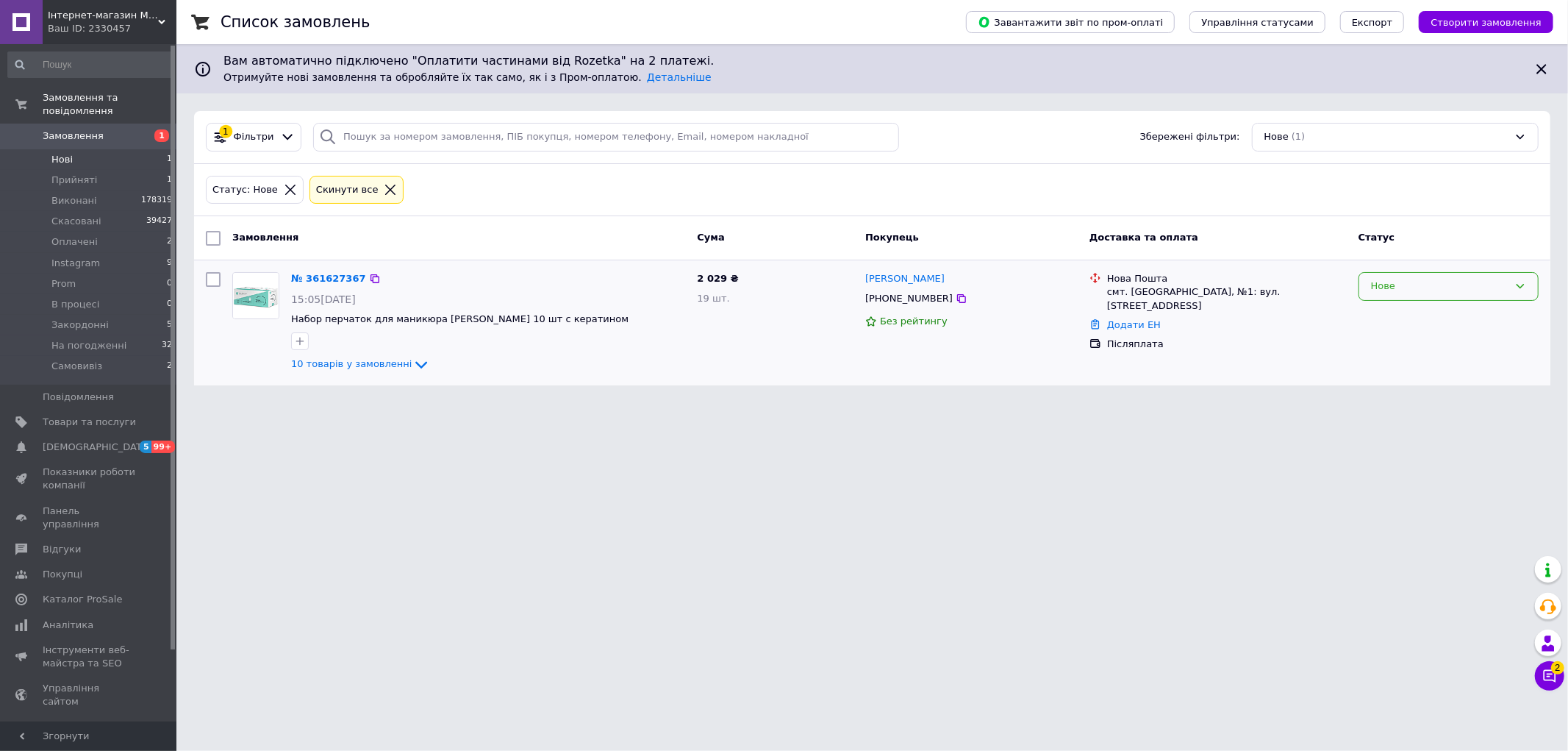
click at [1403, 294] on div "Нове" at bounding box center [1440, 286] width 138 height 15
click at [1405, 317] on li "Прийнято" at bounding box center [1449, 318] width 179 height 27
click at [89, 215] on span "Скасовані" at bounding box center [76, 222] width 50 height 13
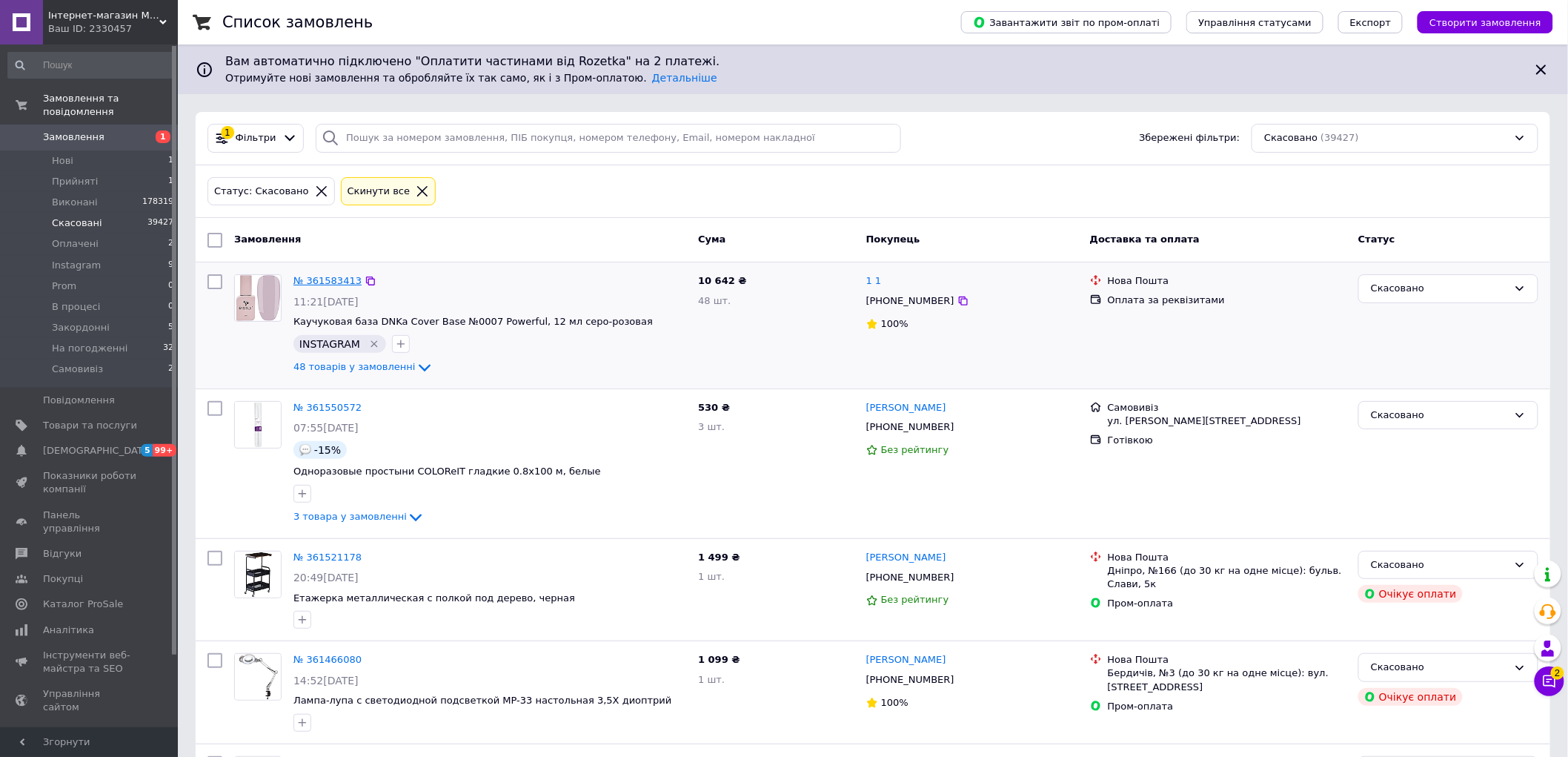
click at [329, 280] on link "№ 361583413" at bounding box center [328, 280] width 69 height 11
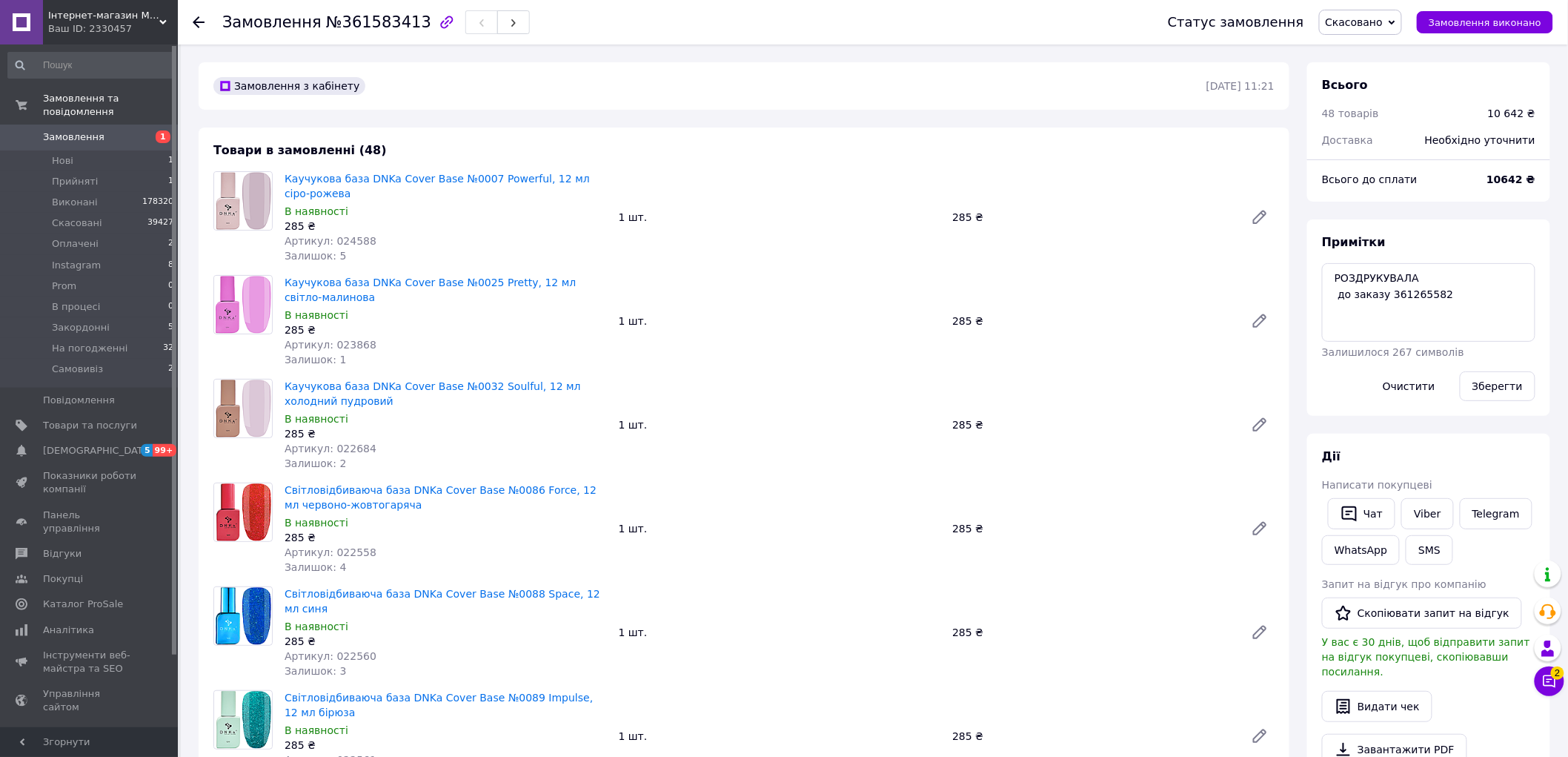
scroll to position [1079, 0]
click at [75, 130] on span "Замовлення" at bounding box center [74, 137] width 62 height 14
